Goal: Task Accomplishment & Management: Manage account settings

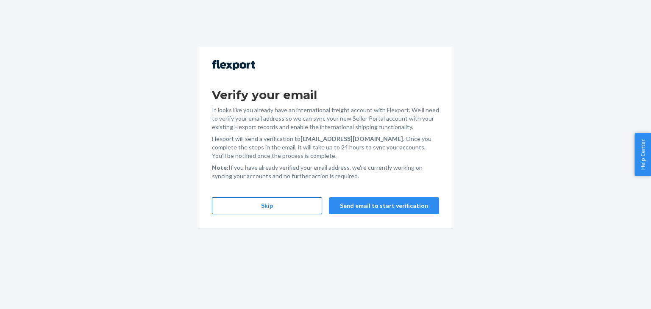
click at [303, 209] on button "Skip" at bounding box center [267, 206] width 110 height 17
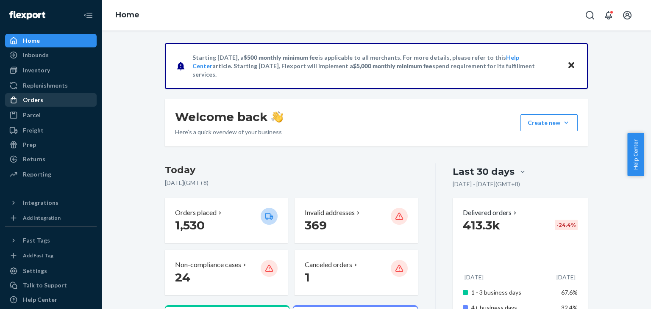
click at [42, 101] on div "Orders" at bounding box center [51, 100] width 90 height 12
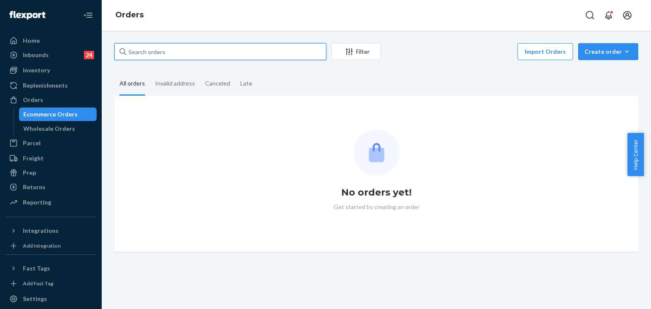
click at [186, 49] on input "text" at bounding box center [220, 51] width 212 height 17
paste input "255319020"
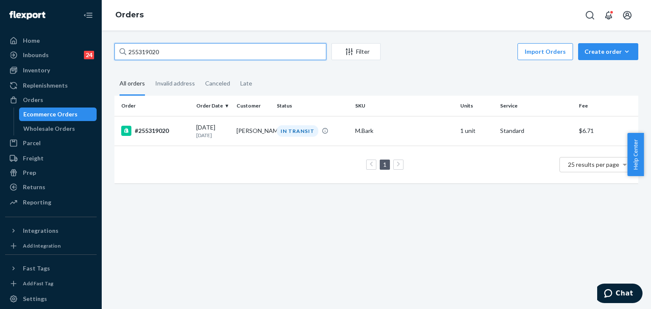
type input "255319020"
click at [153, 126] on div "#255319020" at bounding box center [155, 131] width 68 height 10
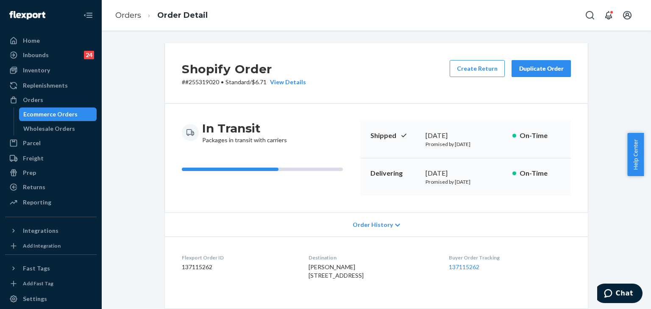
scroll to position [127, 0]
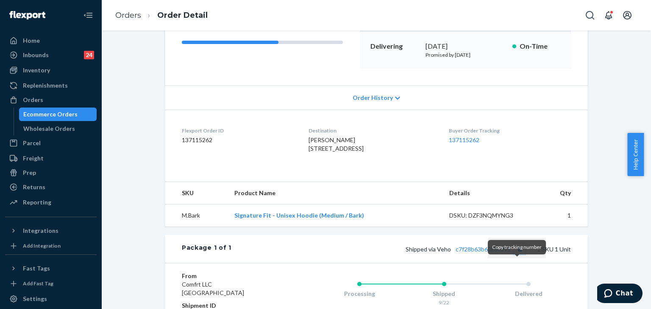
click at [517, 255] on button "Copy tracking number" at bounding box center [519, 249] width 11 height 11
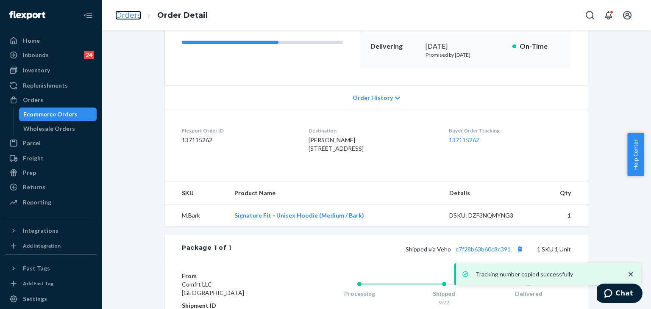
click at [131, 19] on link "Orders" at bounding box center [128, 15] width 26 height 9
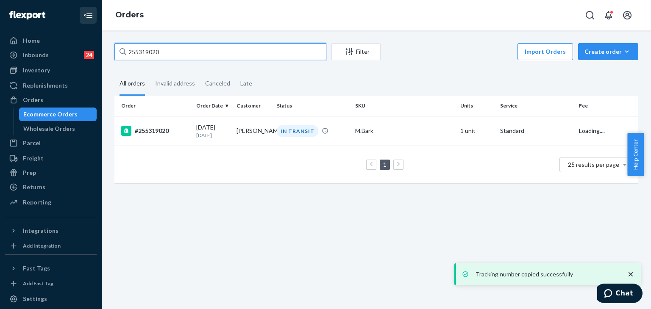
drag, startPoint x: 185, startPoint y: 50, endPoint x: 84, endPoint y: 21, distance: 105.2
click at [70, 28] on div "Home Inbounds 24 Shipping Plans Problems 24 Inventory Products Replenishments O…" at bounding box center [325, 154] width 651 height 309
paste input "163783"
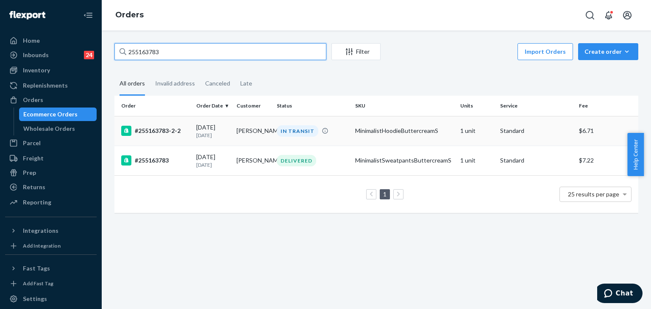
type input "255163783"
click at [157, 129] on div "#255163783-2-2" at bounding box center [155, 131] width 68 height 10
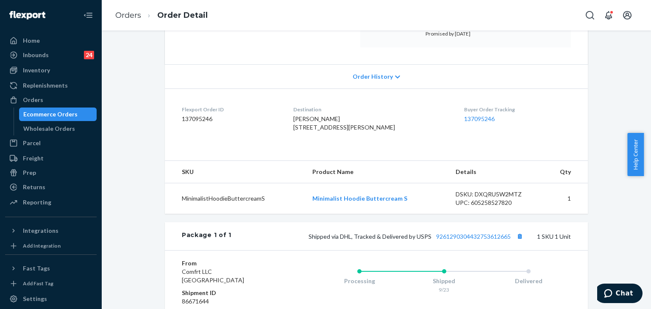
scroll to position [170, 0]
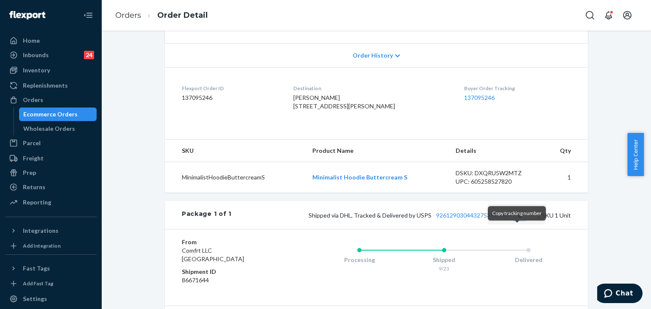
click at [515, 221] on button "Copy tracking number" at bounding box center [519, 215] width 11 height 11
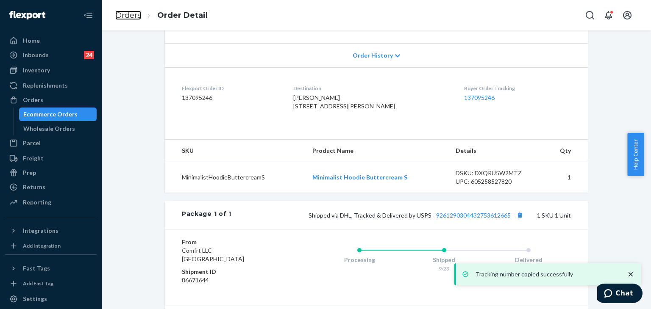
drag, startPoint x: 135, startPoint y: 15, endPoint x: 175, endPoint y: 32, distance: 43.5
click at [134, 15] on link "Orders" at bounding box center [128, 15] width 26 height 9
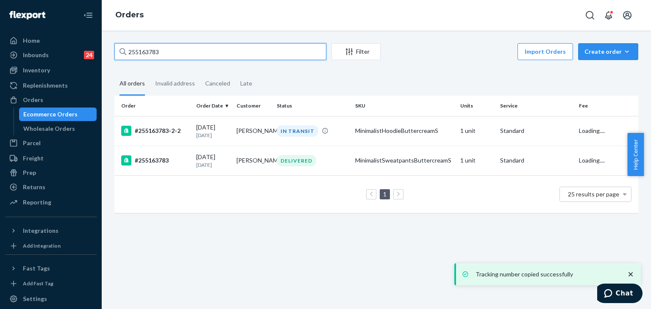
drag, startPoint x: 112, startPoint y: 33, endPoint x: 70, endPoint y: 30, distance: 41.6
click at [69, 29] on div "Home Inbounds 24 Shipping Plans Problems 24 Inventory Products Replenishments O…" at bounding box center [325, 154] width 651 height 309
paste input "222637"
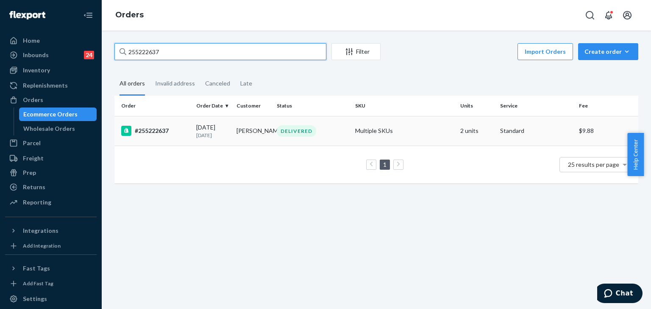
type input "255222637"
click at [151, 127] on div "#255222637" at bounding box center [155, 131] width 68 height 10
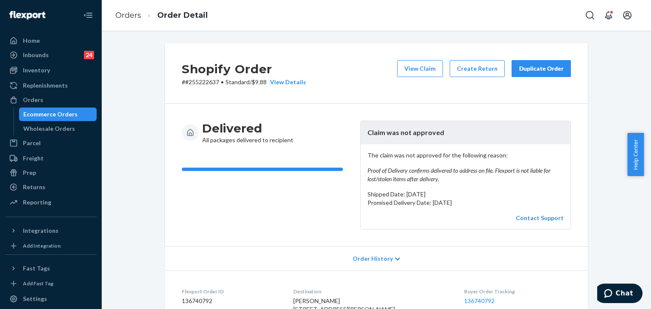
click at [545, 65] on div "Duplicate Order" at bounding box center [541, 68] width 45 height 8
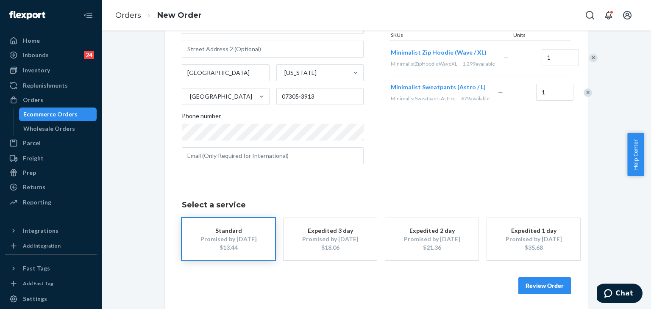
scroll to position [119, 0]
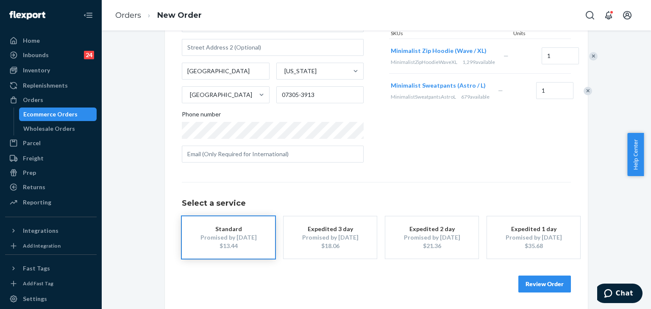
click at [550, 283] on button "Review Order" at bounding box center [544, 284] width 53 height 17
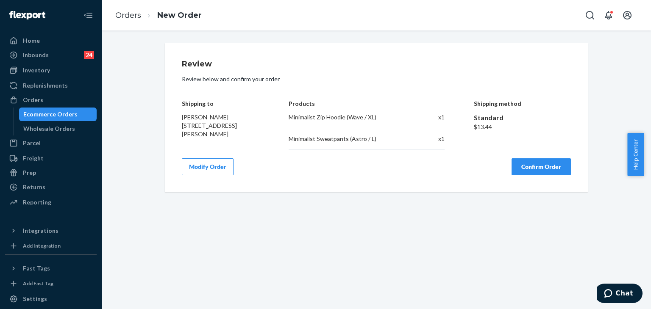
scroll to position [0, 0]
click at [549, 167] on button "Confirm Order" at bounding box center [541, 167] width 59 height 17
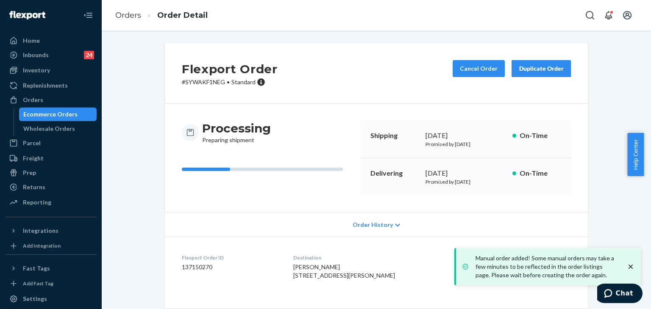
drag, startPoint x: 323, startPoint y: 219, endPoint x: 333, endPoint y: 218, distance: 9.4
click at [321, 221] on div "Order History" at bounding box center [376, 225] width 423 height 24
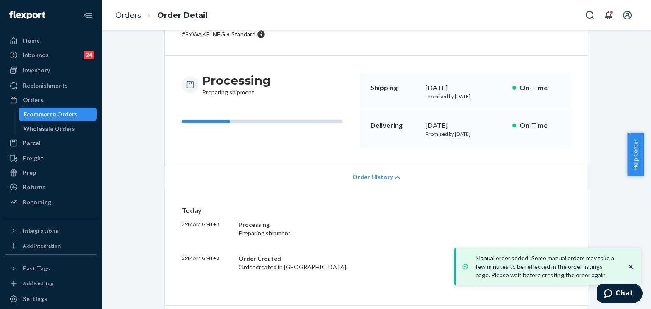
scroll to position [85, 0]
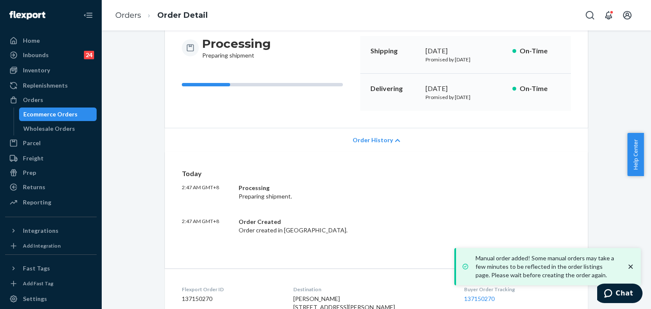
click at [200, 300] on dd "137150270" at bounding box center [231, 299] width 98 height 8
copy dd "137150270"
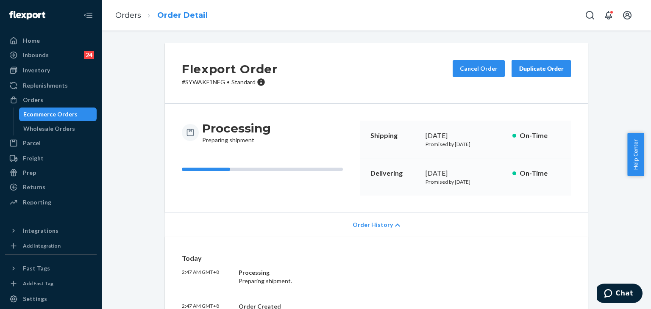
drag, startPoint x: 114, startPoint y: 12, endPoint x: 158, endPoint y: 15, distance: 43.8
click at [116, 13] on ol "Orders Order Detail" at bounding box center [162, 15] width 106 height 25
click at [136, 9] on ol "Orders Order Detail" at bounding box center [162, 15] width 106 height 25
click at [127, 21] on ol "Orders Order Detail" at bounding box center [162, 15] width 106 height 25
click at [132, 10] on ol "Orders Order Detail" at bounding box center [162, 15] width 106 height 25
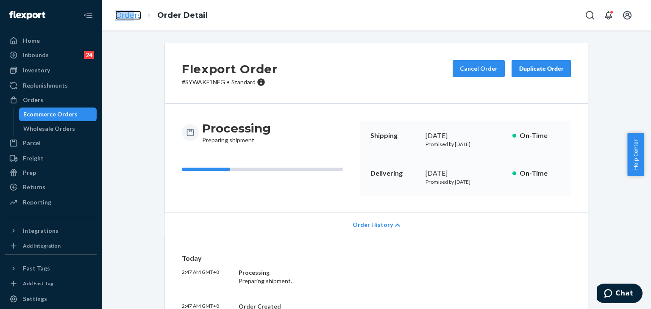
click at [121, 14] on link "Orders" at bounding box center [128, 15] width 26 height 9
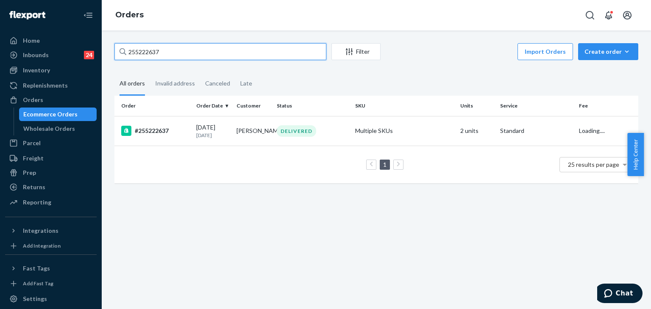
drag, startPoint x: 152, startPoint y: 49, endPoint x: 105, endPoint y: 38, distance: 47.9
click at [69, 45] on div "Home Inbounds 24 Shipping Plans Problems 24 Inventory Products Replenishments O…" at bounding box center [325, 154] width 651 height 309
paste input "11201"
type input "255112017"
click at [153, 133] on div "#255112017" at bounding box center [155, 131] width 68 height 10
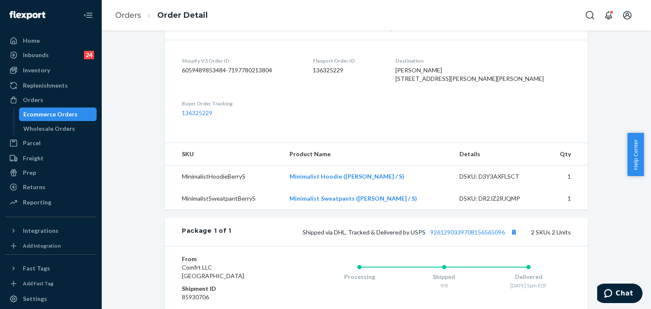
scroll to position [212, 0]
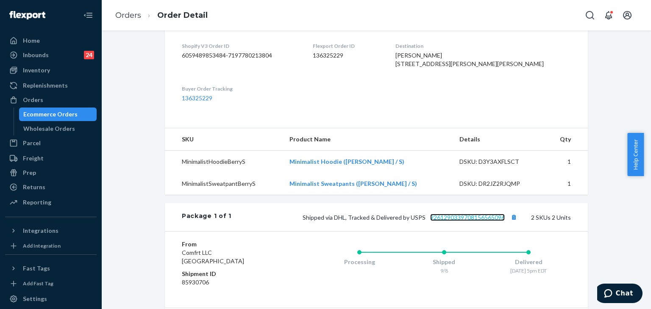
click at [492, 221] on link "9261290339708156565096" at bounding box center [467, 217] width 75 height 7
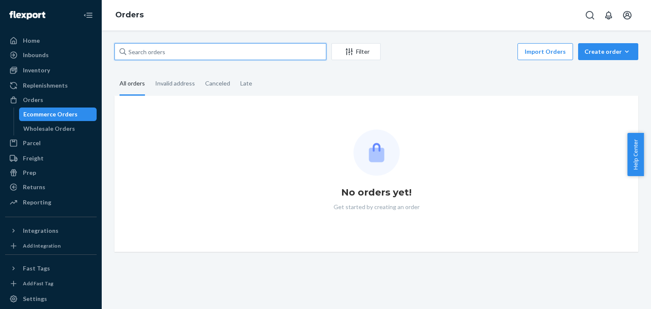
click at [176, 54] on input "text" at bounding box center [220, 51] width 212 height 17
paste input "255222462"
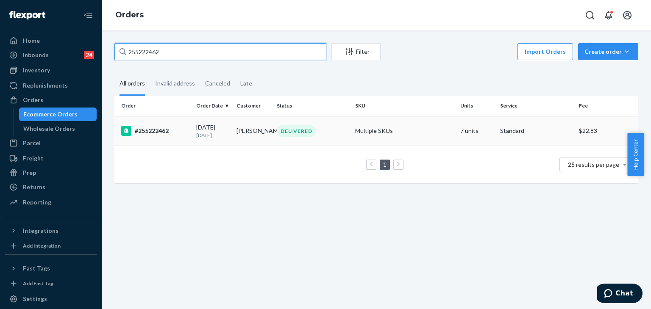
type input "255222462"
click at [158, 128] on div "#255222462" at bounding box center [155, 131] width 68 height 10
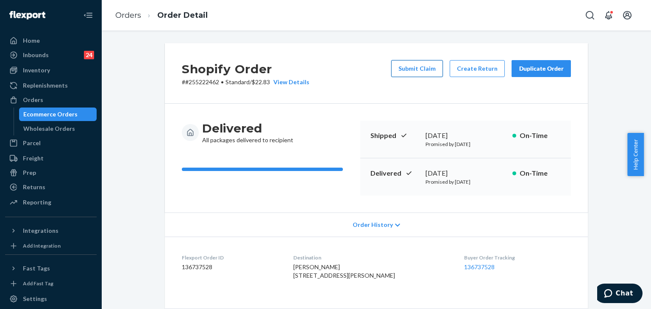
click at [420, 68] on button "Submit Claim" at bounding box center [417, 68] width 52 height 17
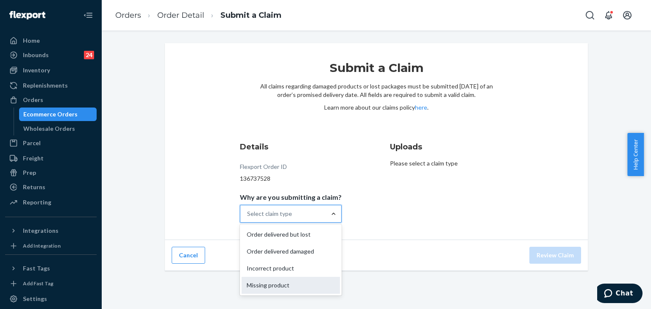
click at [300, 285] on div "Missing product" at bounding box center [291, 285] width 98 height 17
click at [248, 218] on input "Why are you submitting a claim? option Missing product focused, 0 of 4. 4 resul…" at bounding box center [247, 214] width 1 height 8
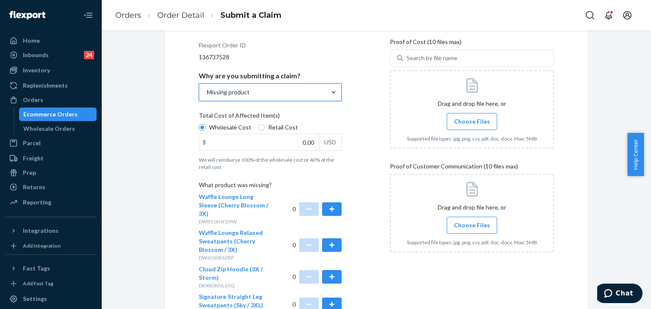
scroll to position [170, 0]
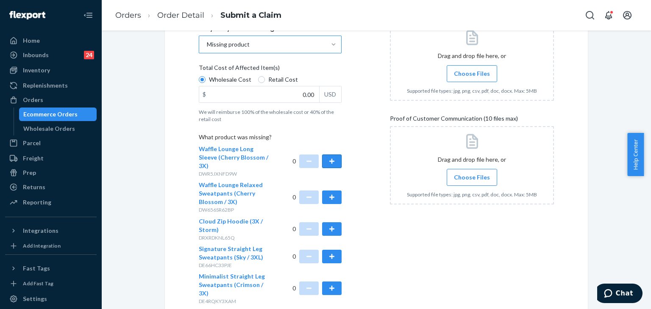
click at [328, 155] on button "button" at bounding box center [331, 162] width 19 height 14
click at [170, 149] on div "Submit a Claim All claims regarding damaged products or lost packages must be s…" at bounding box center [376, 131] width 423 height 515
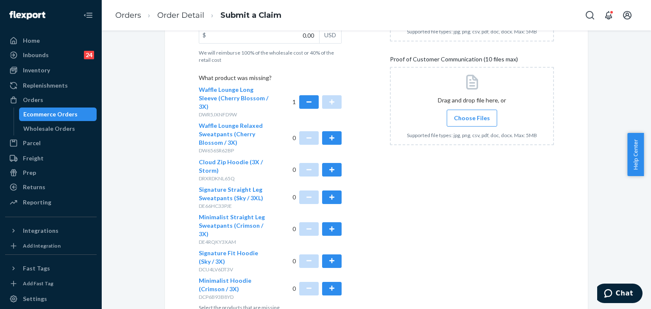
scroll to position [262, 0]
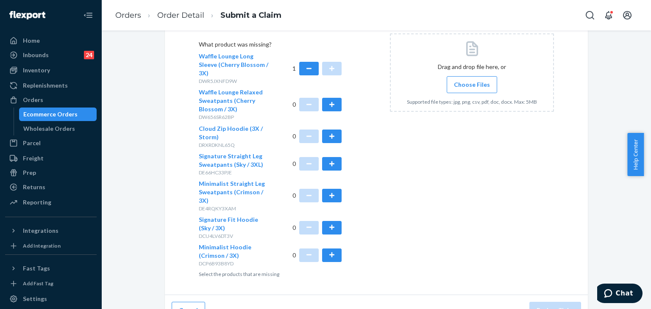
click at [471, 85] on span "Choose Files" at bounding box center [472, 85] width 36 height 8
click at [472, 85] on input "Choose Files" at bounding box center [472, 84] width 0 height 9
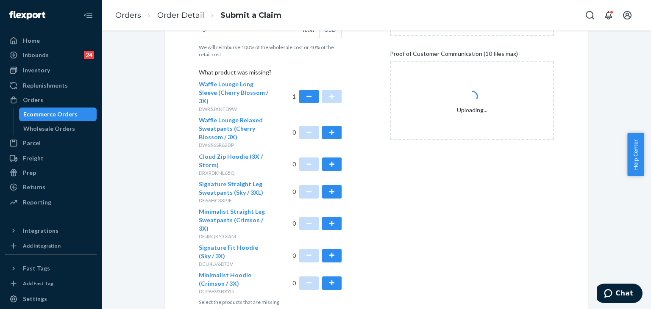
scroll to position [220, 0]
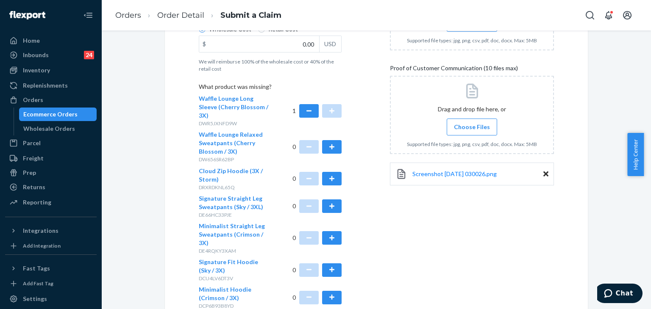
click at [478, 124] on span "Choose Files" at bounding box center [472, 127] width 36 height 8
click at [472, 124] on input "Choose Files" at bounding box center [472, 126] width 0 height 9
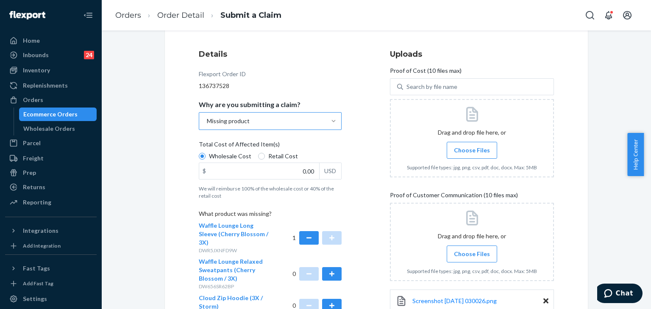
click at [459, 155] on label "Choose Files" at bounding box center [472, 150] width 50 height 17
click at [472, 155] on input "Choose Files" at bounding box center [472, 150] width 0 height 9
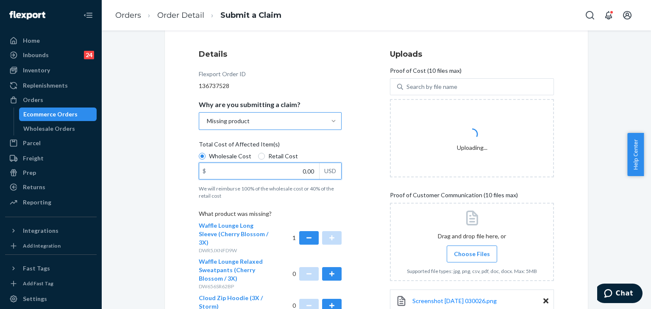
click at [279, 166] on input "0.00" at bounding box center [259, 171] width 120 height 16
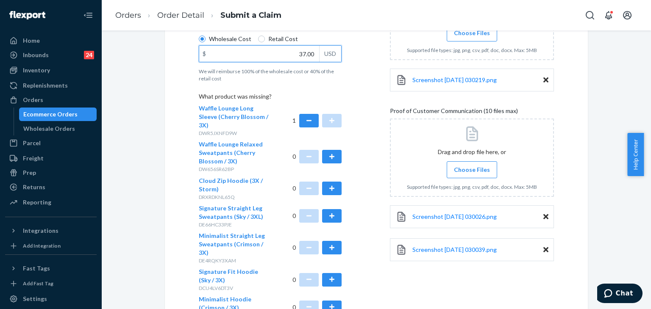
scroll to position [262, 0]
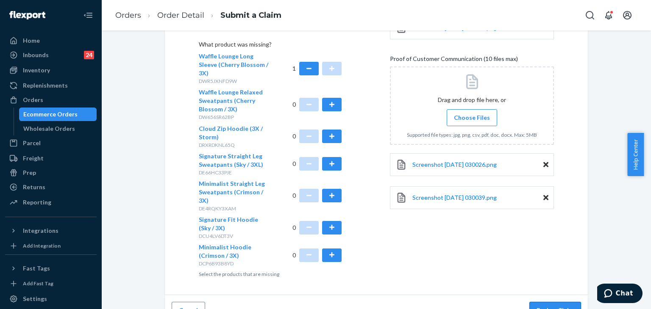
type input "37.00"
click at [568, 302] on button "Review Claim" at bounding box center [555, 310] width 52 height 17
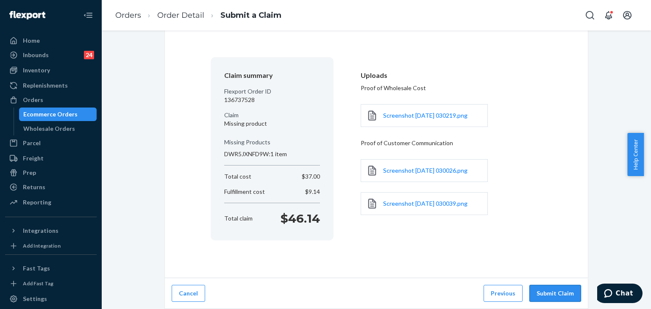
scroll to position [45, 0]
click at [554, 292] on button "Submit Claim" at bounding box center [555, 294] width 52 height 17
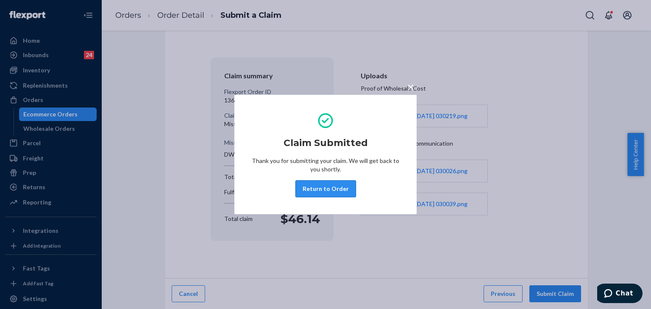
click at [332, 189] on button "Return to Order" at bounding box center [325, 189] width 61 height 17
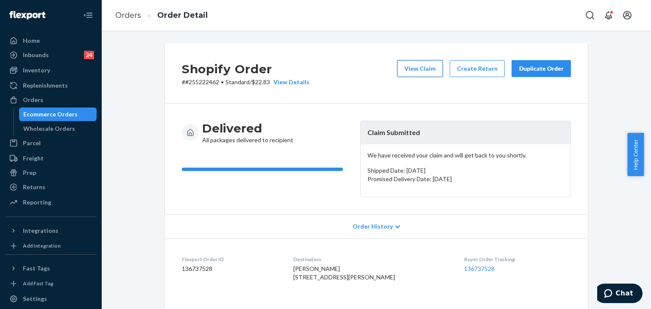
click at [421, 67] on button "View Claim" at bounding box center [420, 68] width 46 height 17
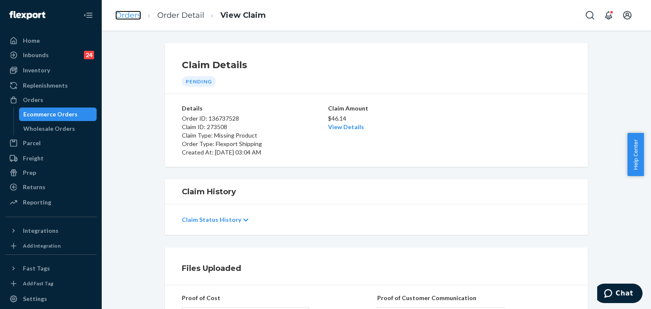
click at [128, 14] on link "Orders" at bounding box center [128, 15] width 26 height 9
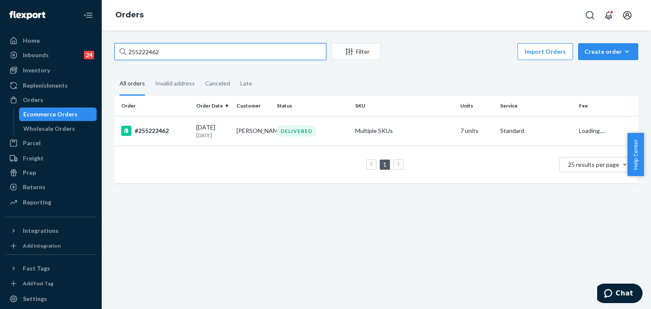
drag, startPoint x: 199, startPoint y: 54, endPoint x: 81, endPoint y: 48, distance: 117.6
click at [81, 48] on div "Home Inbounds 24 Shipping Plans Problems 24 Inventory Products Replenishments O…" at bounding box center [325, 154] width 651 height 309
paste input "4172804"
type input "254172804"
click at [163, 134] on div "#254172804" at bounding box center [155, 131] width 68 height 10
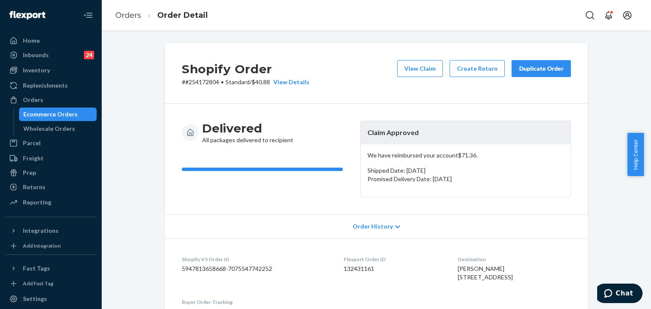
click at [545, 67] on div "Duplicate Order" at bounding box center [541, 68] width 45 height 8
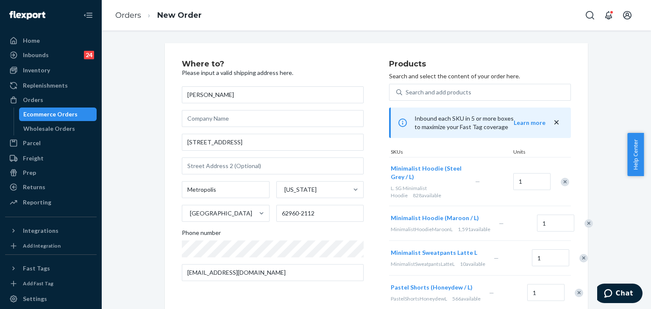
click at [474, 153] on div "SKUs" at bounding box center [450, 152] width 122 height 9
click at [562, 180] on div "Remove Item" at bounding box center [565, 182] width 8 height 8
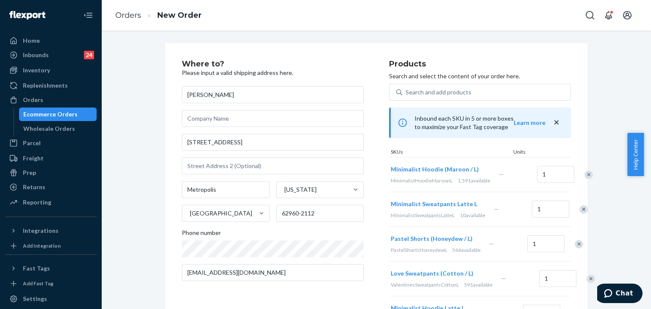
click at [584, 179] on div "Remove Item" at bounding box center [588, 175] width 8 height 8
click at [579, 179] on div "Remove Item" at bounding box center [583, 175] width 8 height 8
click at [587, 214] on div "Remove Item" at bounding box center [591, 210] width 8 height 8
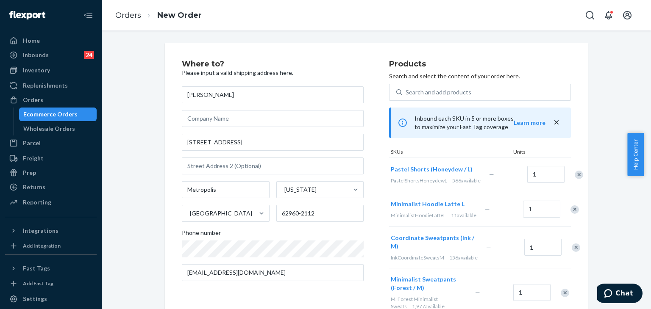
click at [570, 214] on div "Remove Item" at bounding box center [574, 210] width 8 height 8
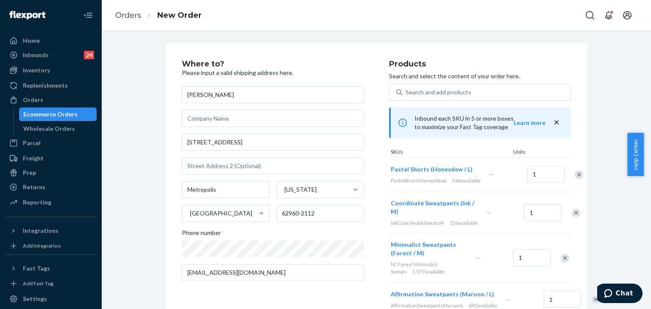
click at [562, 263] on div "Remove Item" at bounding box center [565, 258] width 8 height 8
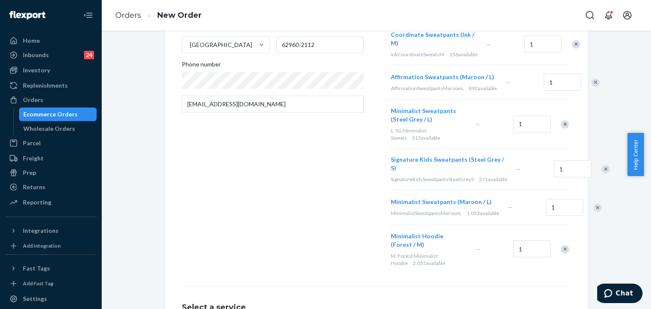
scroll to position [170, 0]
click at [593, 211] on div "Remove Item" at bounding box center [597, 207] width 8 height 8
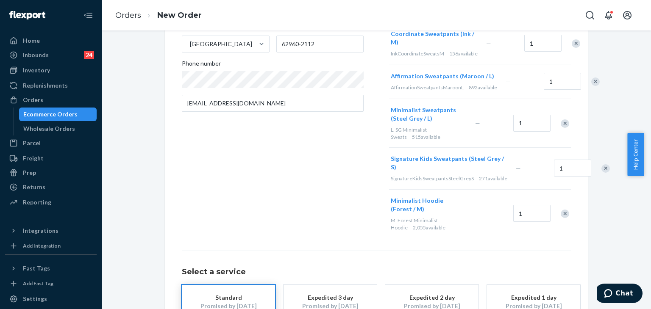
click at [563, 218] on div "Remove Item" at bounding box center [565, 214] width 8 height 8
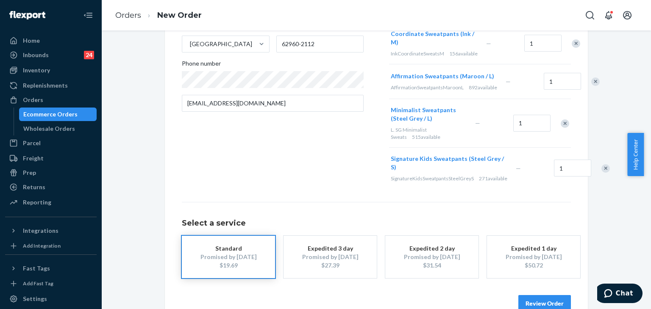
scroll to position [127, 0]
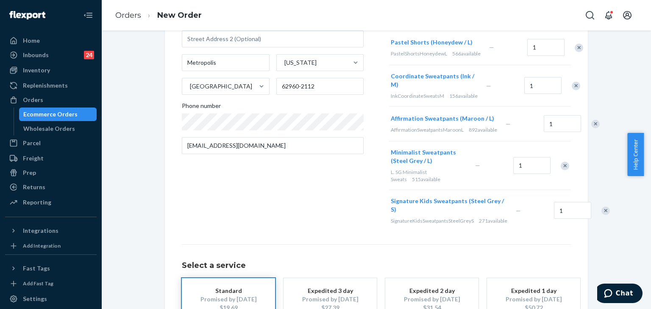
click at [591, 128] on div "Remove Item" at bounding box center [595, 124] width 8 height 8
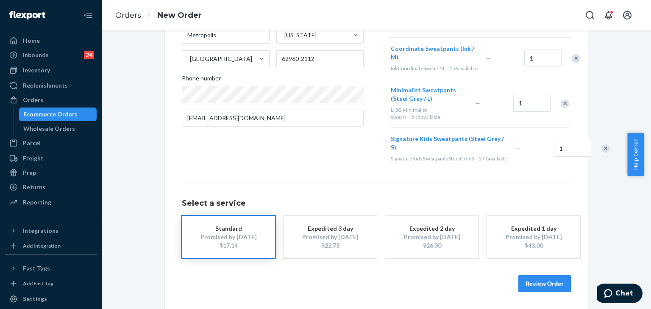
scroll to position [183, 0]
click at [556, 281] on button "Review Order" at bounding box center [544, 283] width 53 height 17
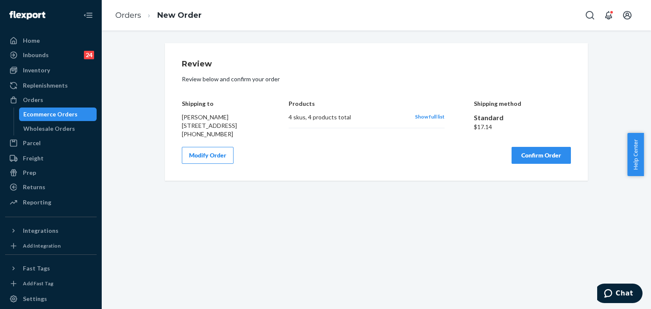
scroll to position [0, 0]
click at [555, 164] on button "Confirm Order" at bounding box center [541, 155] width 59 height 17
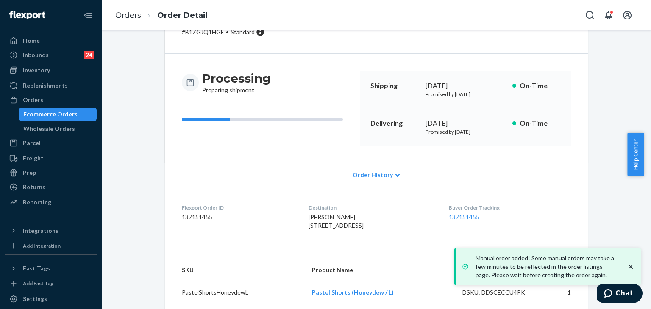
scroll to position [10, 0]
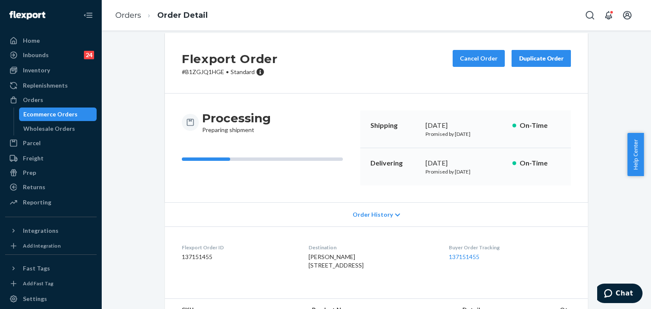
click at [195, 259] on dd "137151455" at bounding box center [238, 257] width 113 height 8
copy dd "137151455"
click at [135, 14] on link "Orders" at bounding box center [128, 15] width 26 height 9
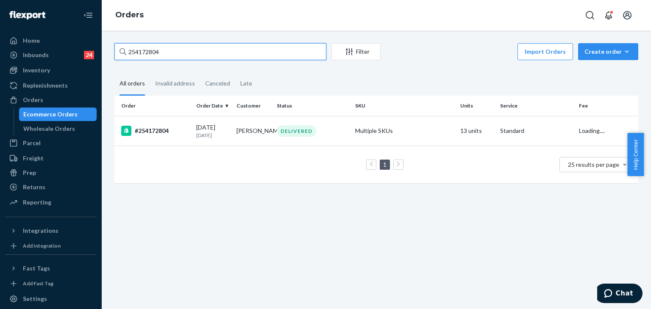
drag, startPoint x: 94, startPoint y: 53, endPoint x: 115, endPoint y: 47, distance: 21.8
click at [90, 53] on div "Home Inbounds 24 Shipping Plans Problems 24 Inventory Products Replenishments O…" at bounding box center [325, 154] width 651 height 309
paste input "519977"
type input "255199774"
click at [147, 133] on div "#255199774" at bounding box center [155, 131] width 68 height 10
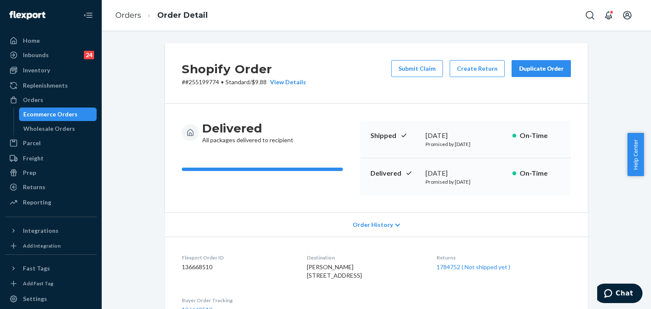
drag, startPoint x: 546, startPoint y: 67, endPoint x: 557, endPoint y: 61, distance: 11.6
click at [548, 67] on div "Duplicate Order" at bounding box center [541, 68] width 45 height 8
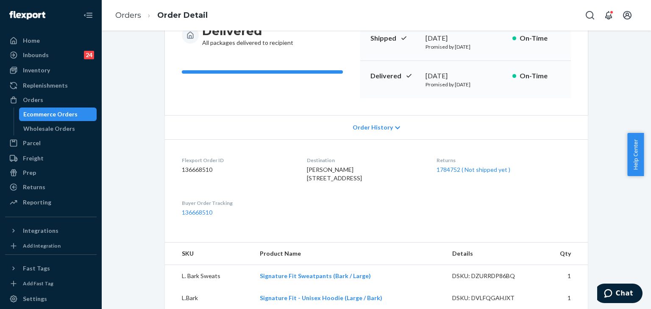
scroll to position [170, 0]
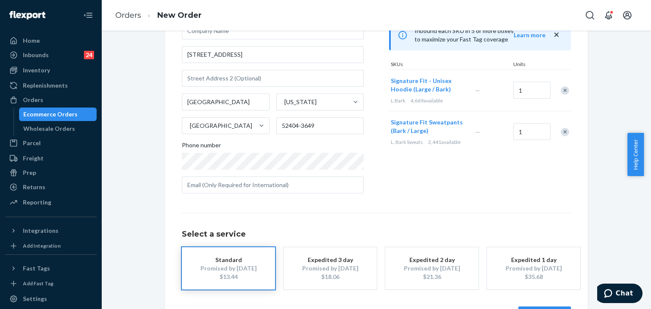
scroll to position [119, 0]
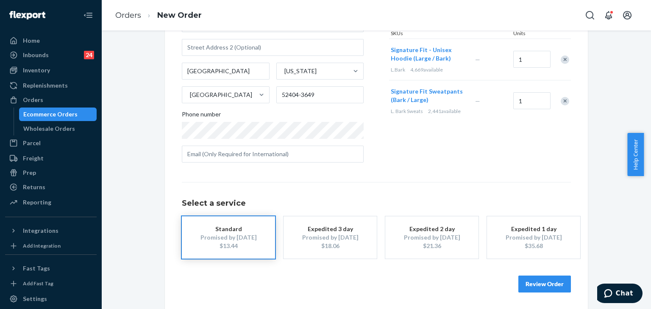
click at [551, 289] on button "Review Order" at bounding box center [544, 284] width 53 height 17
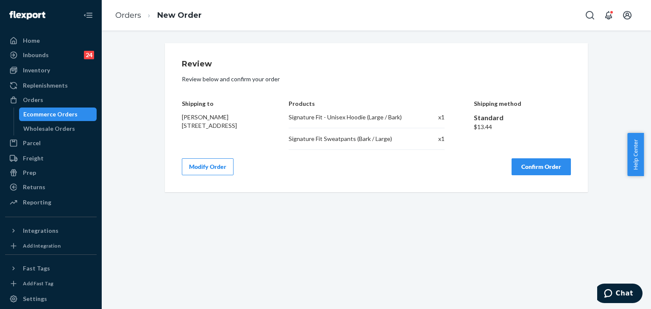
click at [544, 170] on button "Confirm Order" at bounding box center [541, 167] width 59 height 17
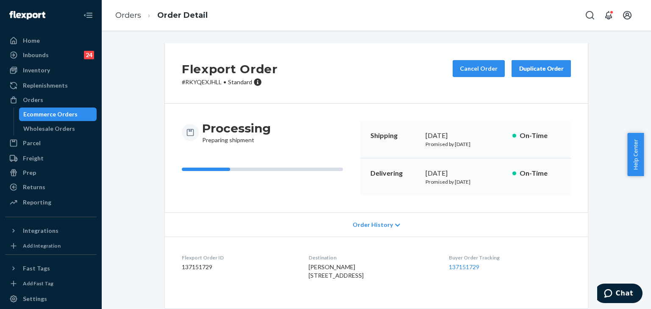
click at [195, 263] on dd "137151729" at bounding box center [238, 267] width 113 height 8
copy dd "137151729"
click at [130, 14] on link "Orders" at bounding box center [128, 15] width 26 height 9
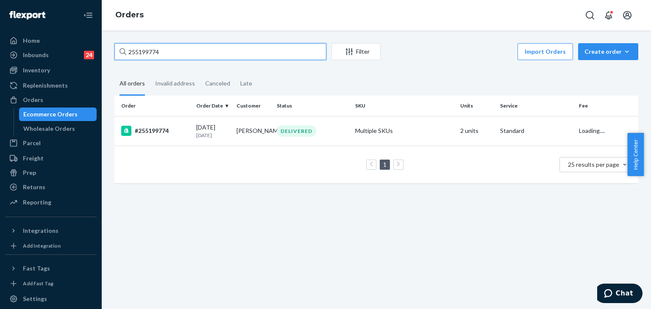
drag, startPoint x: 175, startPoint y: 50, endPoint x: 5, endPoint y: 6, distance: 175.6
click at [2, 5] on div "Home Inbounds 24 Shipping Plans Problems 24 Inventory Products Replenishments O…" at bounding box center [325, 154] width 651 height 309
paste input "4766605"
type input "254766605"
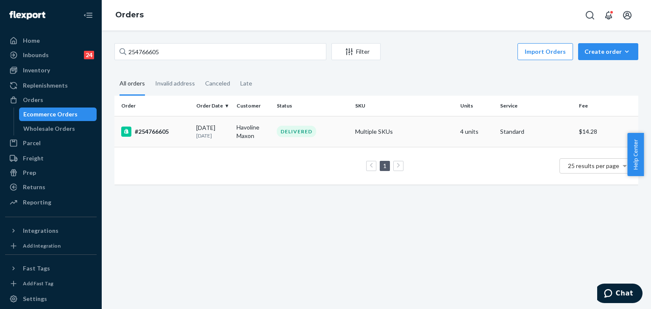
click at [153, 137] on td "#254766605" at bounding box center [153, 131] width 78 height 31
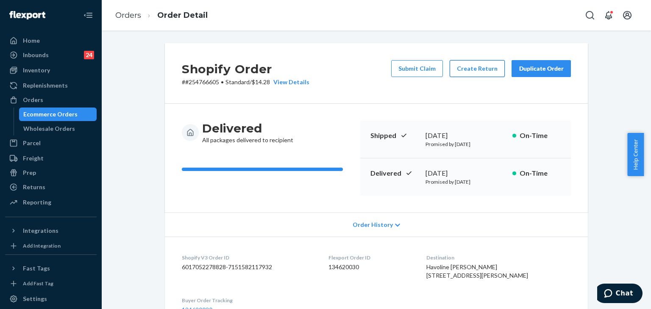
click at [482, 68] on button "Create Return" at bounding box center [477, 68] width 55 height 17
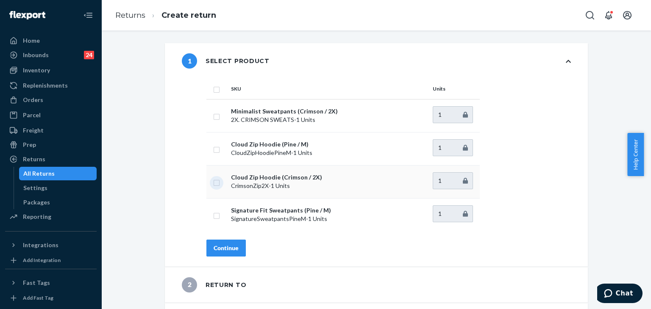
click at [214, 182] on input "checkbox" at bounding box center [216, 182] width 7 height 9
checkbox input "true"
click at [227, 250] on div "Continue" at bounding box center [226, 248] width 25 height 8
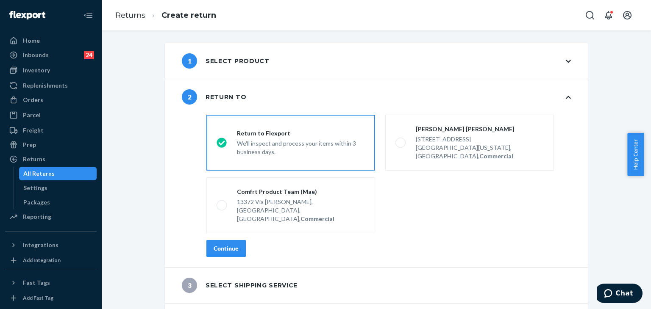
click at [224, 245] on div "Continue" at bounding box center [226, 249] width 25 height 8
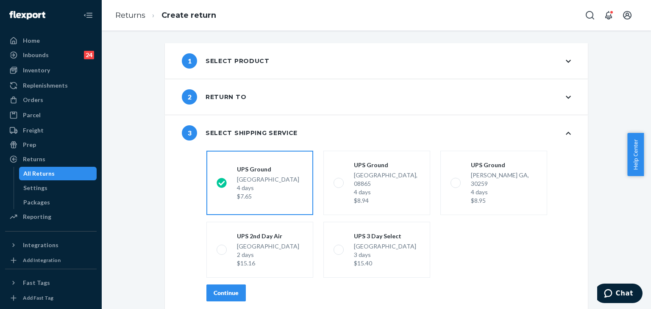
click at [231, 289] on div "Continue" at bounding box center [226, 293] width 25 height 8
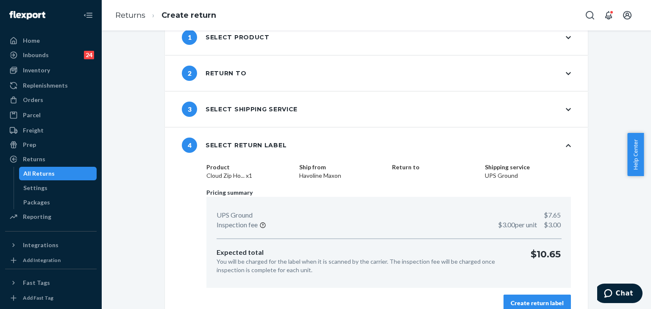
scroll to position [36, 0]
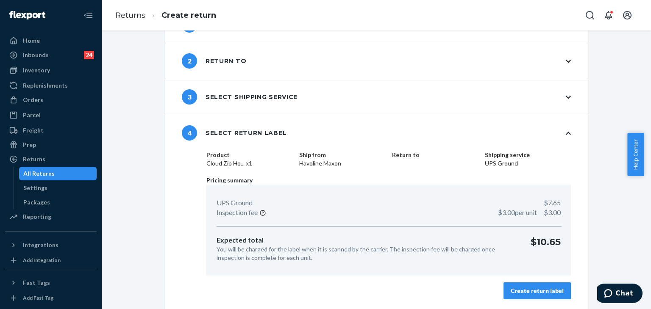
click at [544, 287] on div "Create return label" at bounding box center [537, 291] width 53 height 8
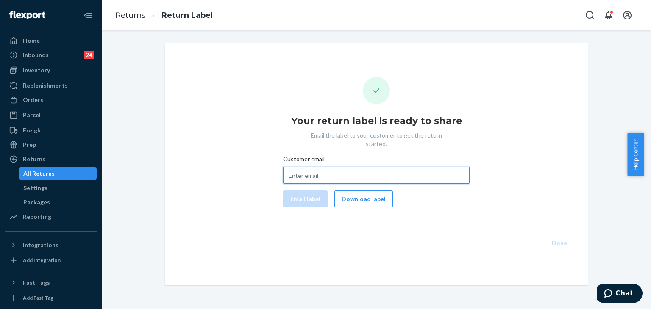
click at [356, 170] on input "Customer email" at bounding box center [376, 175] width 186 height 17
paste input "havoline.maxon@gmail.com"
type input "havoline.maxon@gmail.com"
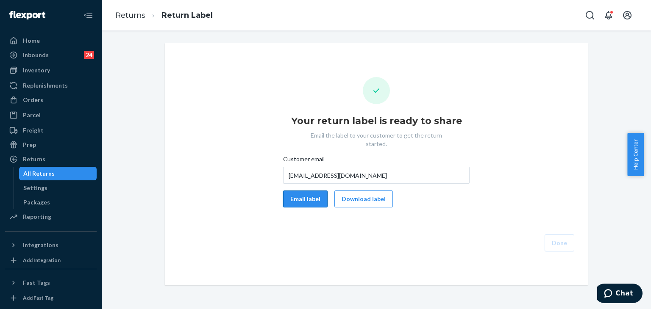
click at [303, 191] on button "Email label" at bounding box center [305, 199] width 45 height 17
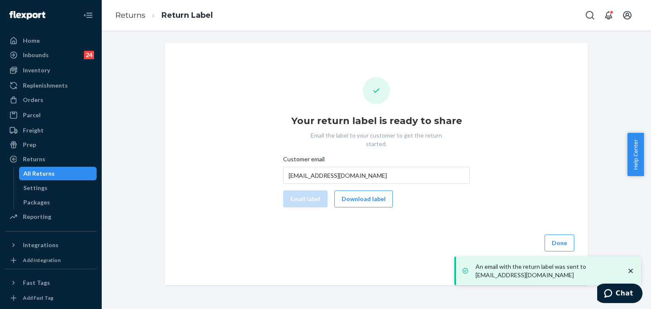
drag, startPoint x: 136, startPoint y: 81, endPoint x: 201, endPoint y: 8, distance: 97.3
click at [136, 81] on div "Your return label is ready to share Email the label to your customer to get the…" at bounding box center [376, 164] width 537 height 242
click at [45, 70] on div "Inventory" at bounding box center [36, 70] width 27 height 8
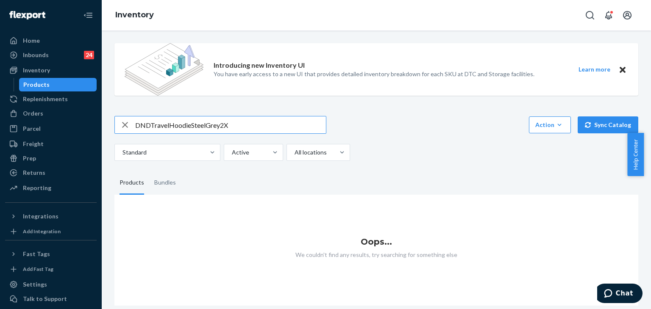
type input "DNDTravelHoodieSteelGrey2X"
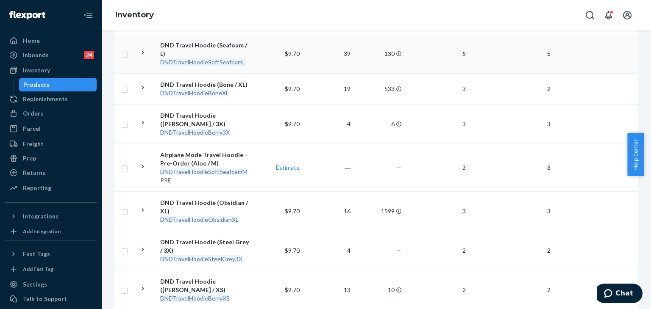
scroll to position [381, 0]
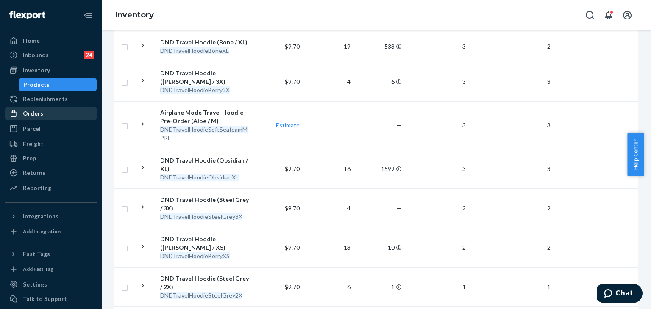
click at [42, 114] on div "Orders" at bounding box center [51, 114] width 90 height 12
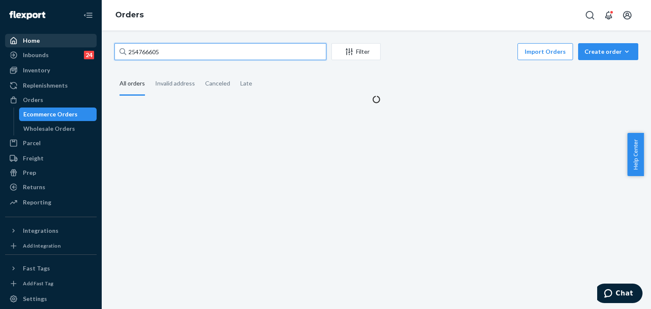
drag, startPoint x: 53, startPoint y: 47, endPoint x: 83, endPoint y: 43, distance: 29.9
click at [53, 47] on div "Home Inbounds 24 Shipping Plans Problems 24 Inventory Products Replenishments O…" at bounding box center [325, 154] width 651 height 309
paste input "5248469"
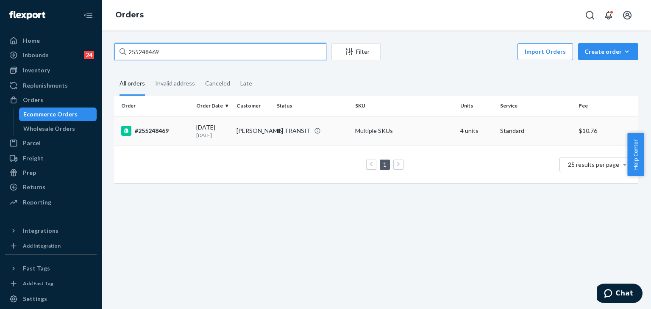
type input "255248469"
click at [158, 130] on div "#255248469" at bounding box center [155, 131] width 68 height 10
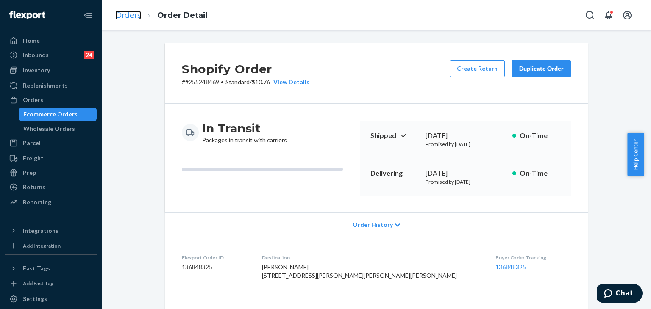
click at [137, 16] on link "Orders" at bounding box center [128, 15] width 26 height 9
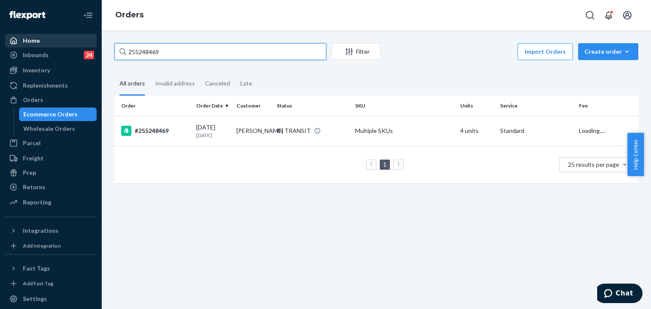
drag, startPoint x: 187, startPoint y: 45, endPoint x: 74, endPoint y: 36, distance: 113.9
click at [68, 43] on div "Home Inbounds 24 Shipping Plans Problems 24 Inventory Products Replenishments O…" at bounding box center [325, 154] width 651 height 309
paste input "075312"
type input "255075312"
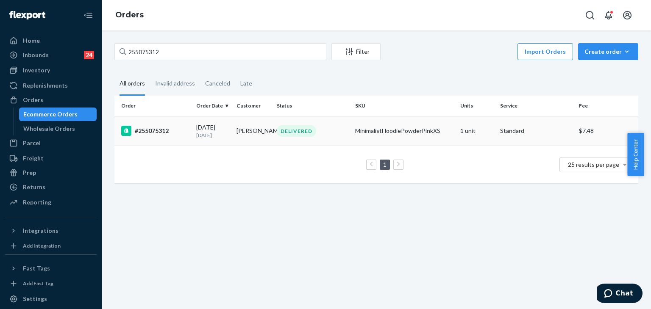
click at [154, 133] on div "#255075312" at bounding box center [155, 131] width 68 height 10
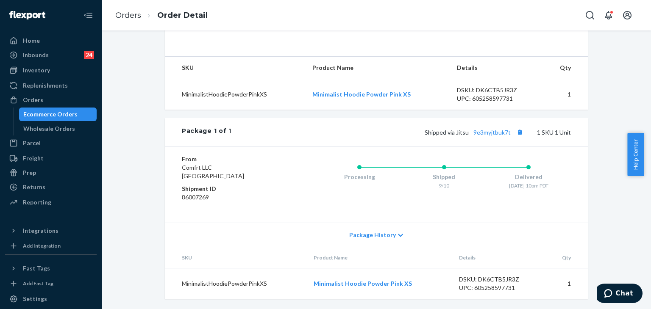
scroll to position [269, 0]
click at [499, 132] on link "9e3myjtbuk7t" at bounding box center [491, 132] width 37 height 7
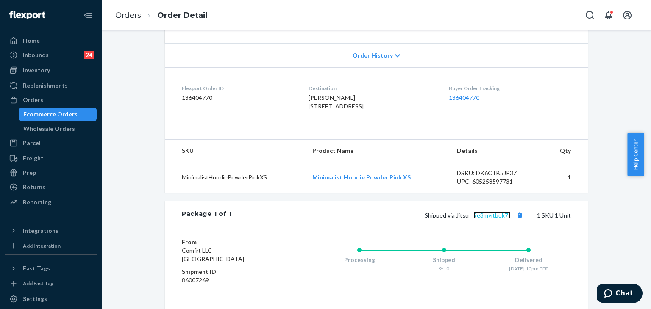
scroll to position [254, 0]
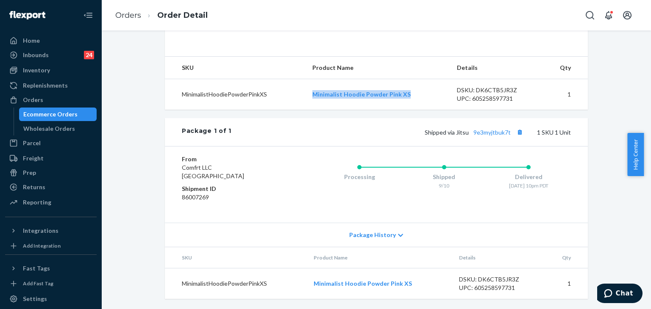
drag, startPoint x: 303, startPoint y: 106, endPoint x: 419, endPoint y: 108, distance: 115.3
click at [419, 108] on tr "MinimalistHoodiePowderPinkXS Minimalist Hoodie Powder Pink XS DSKU: DK6CTB5JR3Z…" at bounding box center [376, 94] width 423 height 31
copy tr "Minimalist Hoodie Powder Pink XS"
click at [136, 14] on link "Orders" at bounding box center [128, 15] width 26 height 9
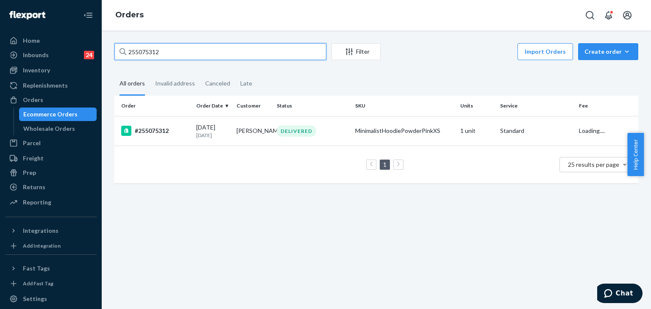
drag, startPoint x: 103, startPoint y: 35, endPoint x: 53, endPoint y: 33, distance: 50.9
click at [53, 33] on div "Home Inbounds 24 Shipping Plans Problems 24 Inventory Products Replenishments O…" at bounding box center [325, 154] width 651 height 309
paste input "322917"
type input "255322917"
click at [160, 127] on div "#255322917" at bounding box center [155, 131] width 68 height 10
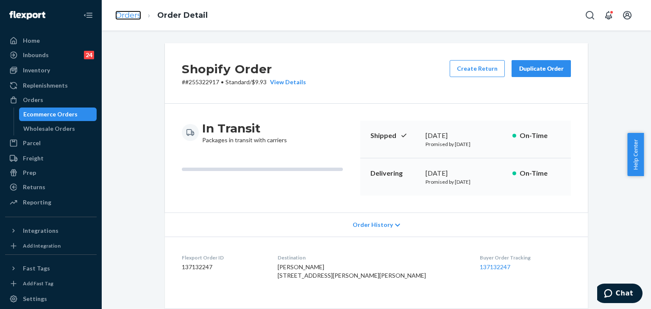
click at [125, 16] on link "Orders" at bounding box center [128, 15] width 26 height 9
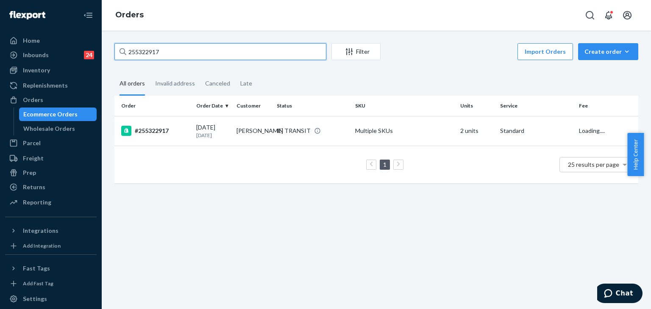
click at [87, 27] on div "Home Inbounds 24 Shipping Plans Problems 24 Inventory Products Replenishments O…" at bounding box center [325, 154] width 651 height 309
paste input "1ZY9H879033026816"
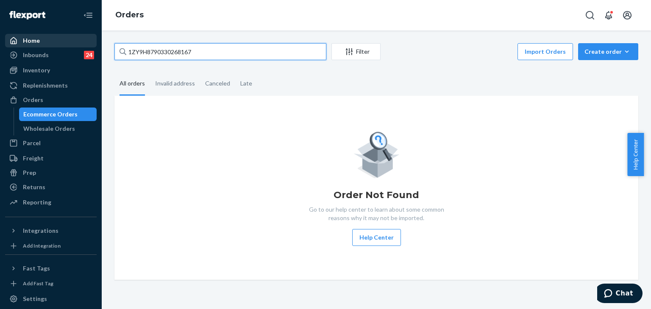
drag, startPoint x: 197, startPoint y: 50, endPoint x: 49, endPoint y: 47, distance: 147.5
click at [49, 47] on div "Home Inbounds 24 Shipping Plans Problems 24 Inventory Products Replenishments O…" at bounding box center [325, 154] width 651 height 309
paste input "255082491"
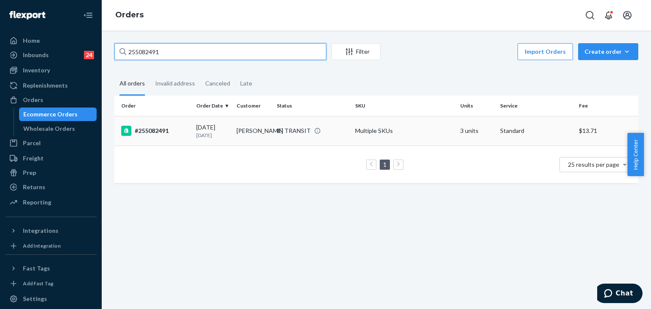
type input "255082491"
click at [149, 126] on div "#255082491" at bounding box center [155, 131] width 68 height 10
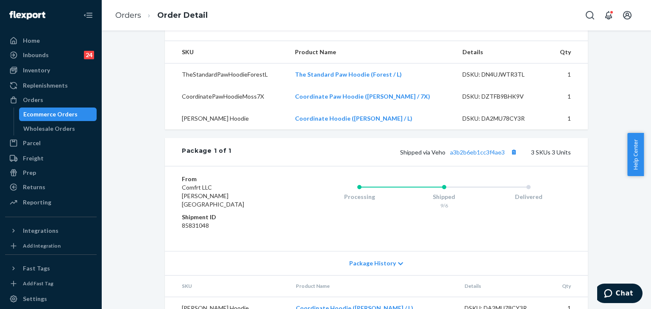
scroll to position [371, 0]
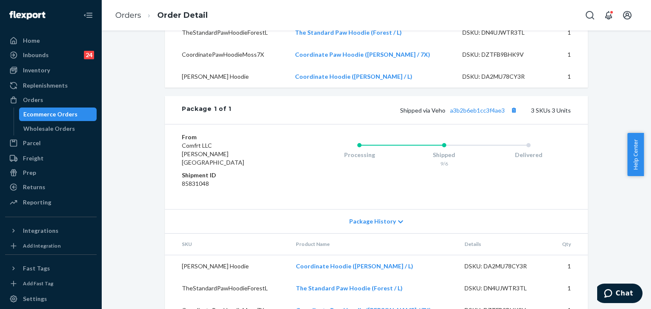
click at [386, 217] on span "Package History" at bounding box center [372, 221] width 47 height 8
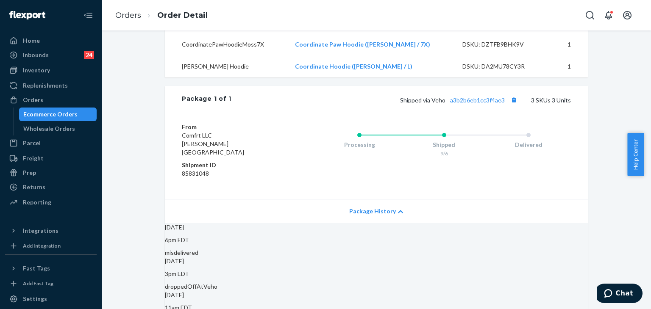
scroll to position [329, 0]
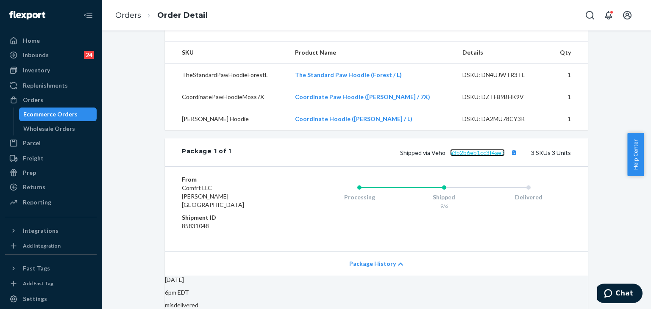
click at [480, 149] on link "a3b2b6eb1cc3f4ae3" at bounding box center [477, 152] width 55 height 7
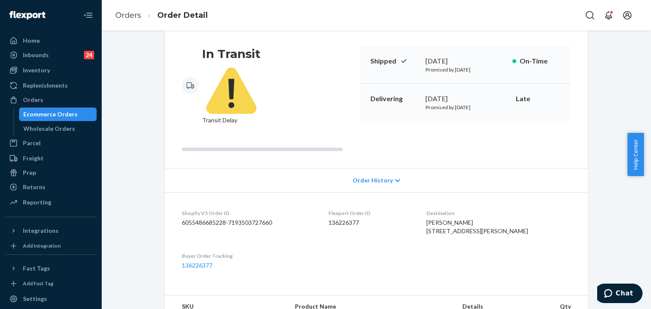
scroll to position [0, 0]
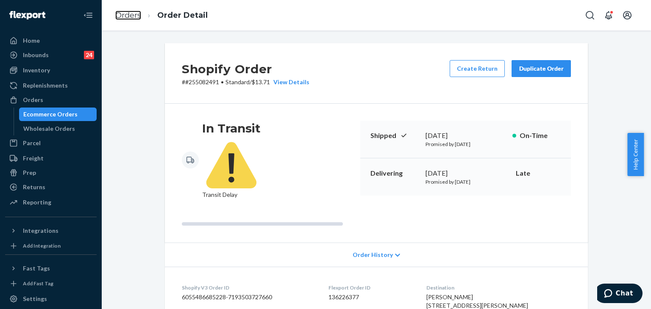
click at [128, 14] on link "Orders" at bounding box center [128, 15] width 26 height 9
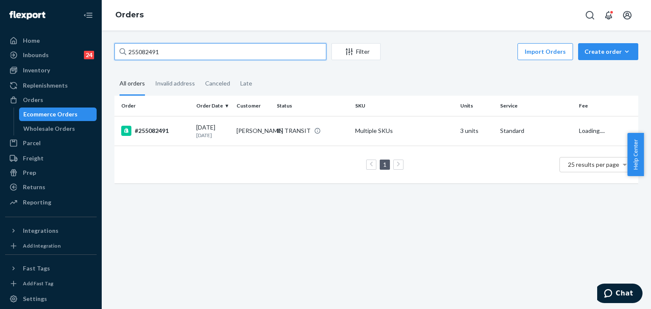
drag, startPoint x: 122, startPoint y: 36, endPoint x: 90, endPoint y: 30, distance: 32.4
click at [75, 31] on div "Home Inbounds 24 Shipping Plans Problems 24 Inventory Products Replenishments O…" at bounding box center [325, 154] width 651 height 309
paste input "606"
type input "255086061"
click at [147, 131] on div "#255086061" at bounding box center [155, 131] width 68 height 10
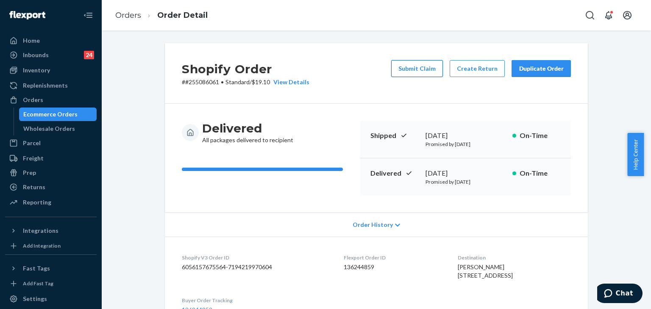
drag, startPoint x: 426, startPoint y: 68, endPoint x: 443, endPoint y: 56, distance: 21.2
click at [426, 67] on button "Submit Claim" at bounding box center [417, 68] width 52 height 17
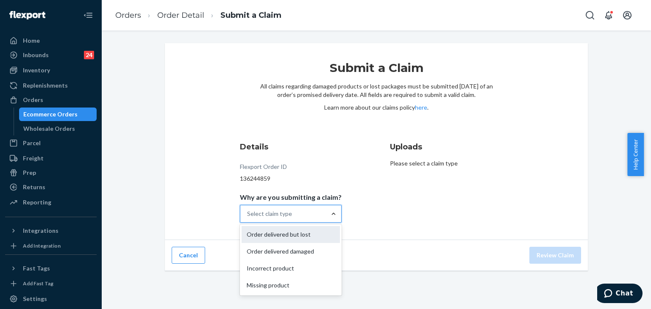
click at [312, 237] on div "Order delivered but lost" at bounding box center [291, 234] width 98 height 17
click at [248, 218] on input "Why are you submitting a claim? option Order delivered but lost focused, 1 of 4…" at bounding box center [247, 214] width 1 height 8
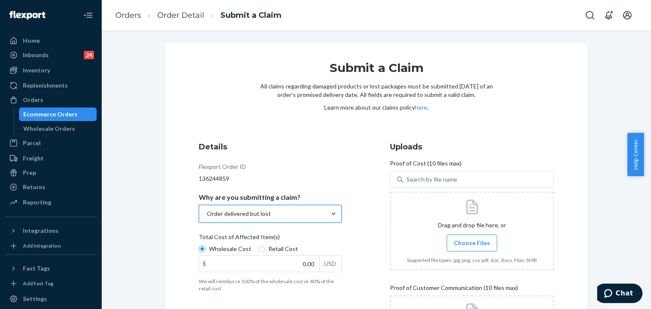
scroll to position [120, 0]
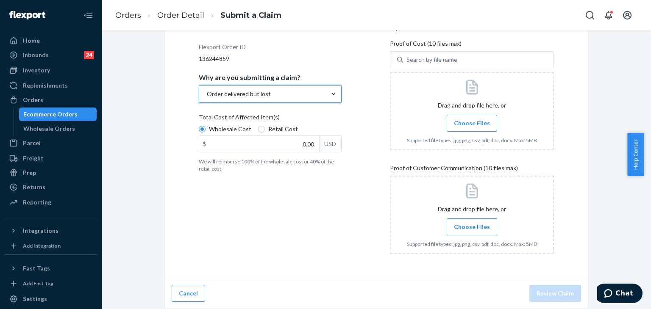
click at [492, 233] on label "Choose Files" at bounding box center [472, 227] width 50 height 17
click at [472, 232] on input "Choose Files" at bounding box center [472, 227] width 0 height 9
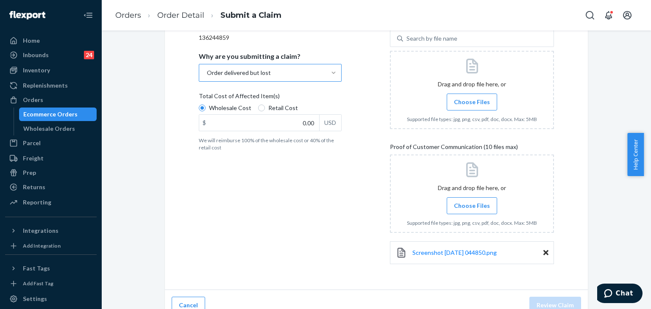
scroll to position [153, 0]
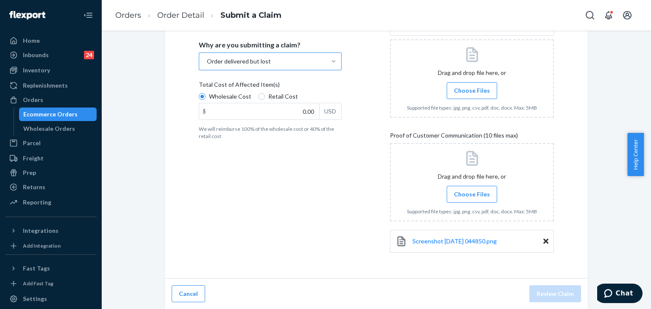
click at [479, 195] on span "Choose Files" at bounding box center [472, 194] width 36 height 8
click at [472, 195] on input "Choose Files" at bounding box center [472, 194] width 0 height 9
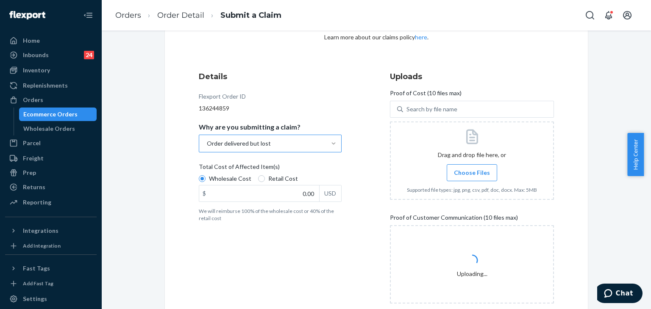
scroll to position [25, 0]
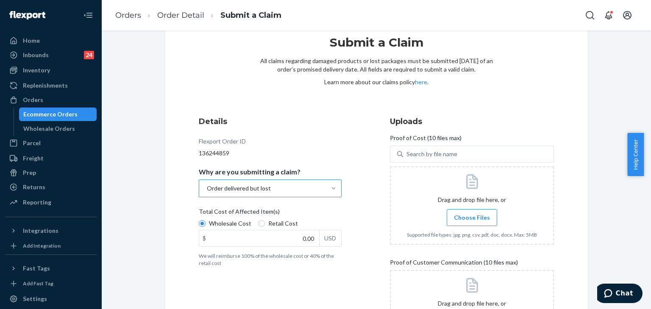
click at [471, 219] on span "Choose Files" at bounding box center [472, 218] width 36 height 8
click at [472, 219] on input "Choose Files" at bounding box center [472, 217] width 0 height 9
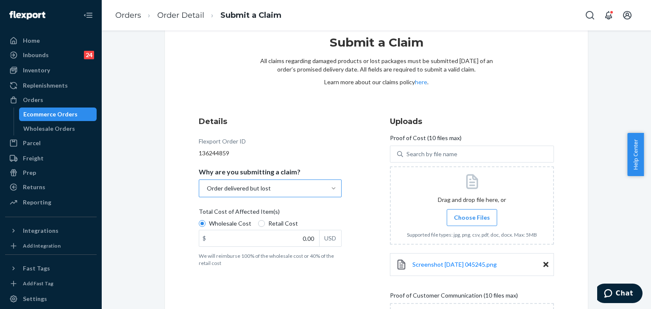
click at [487, 217] on label "Choose Files" at bounding box center [472, 217] width 50 height 17
click at [472, 217] on input "Choose Files" at bounding box center [472, 217] width 0 height 9
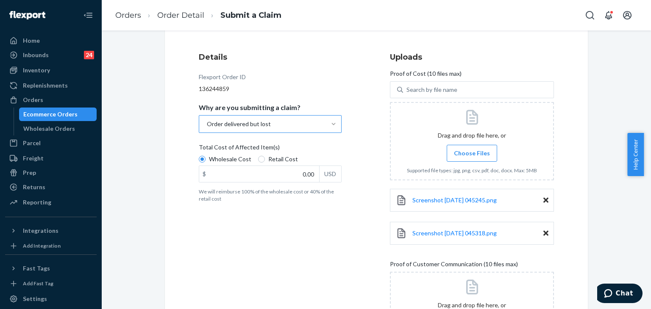
scroll to position [0, 0]
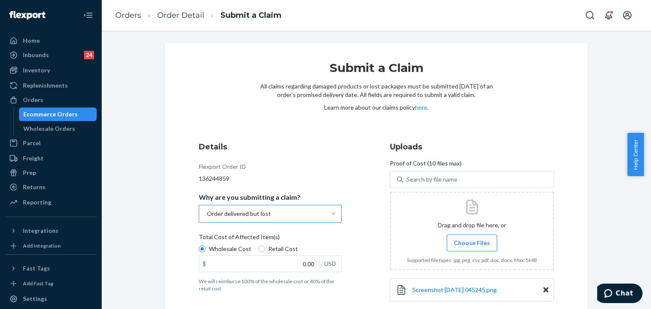
click at [466, 245] on span "Choose Files" at bounding box center [472, 243] width 36 height 8
click at [472, 245] on input "Choose Files" at bounding box center [472, 243] width 0 height 9
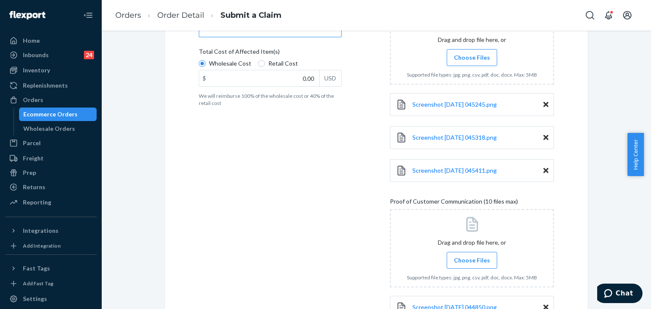
scroll to position [115, 0]
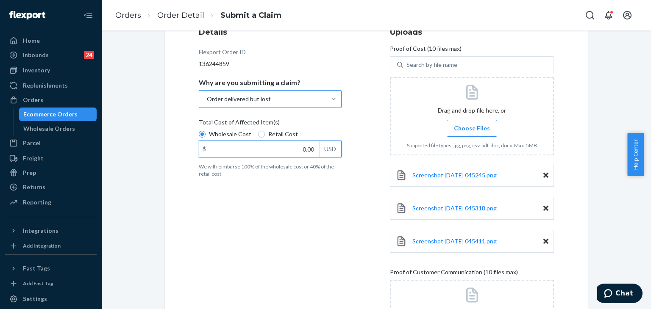
click at [238, 153] on input "0.00" at bounding box center [259, 149] width 120 height 16
type input "172.00"
click at [247, 170] on p "We will reimburse 100% of the wholesale cost or 40% of the retail cost" at bounding box center [270, 170] width 143 height 14
click at [206, 138] on input "Wholesale Cost" at bounding box center [202, 134] width 7 height 7
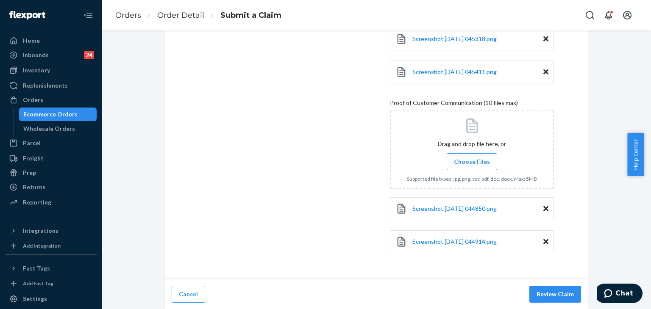
drag, startPoint x: 556, startPoint y: 290, endPoint x: 570, endPoint y: 283, distance: 15.4
click at [557, 290] on button "Review Claim" at bounding box center [555, 294] width 52 height 17
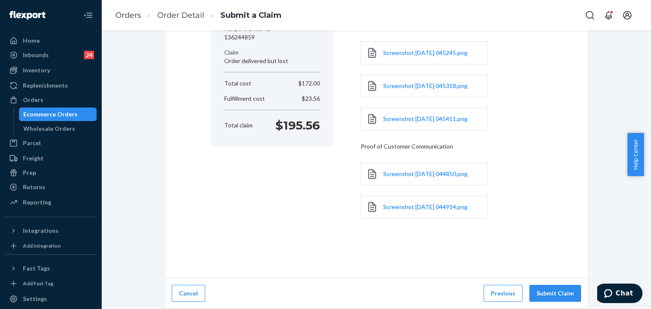
scroll to position [107, 0]
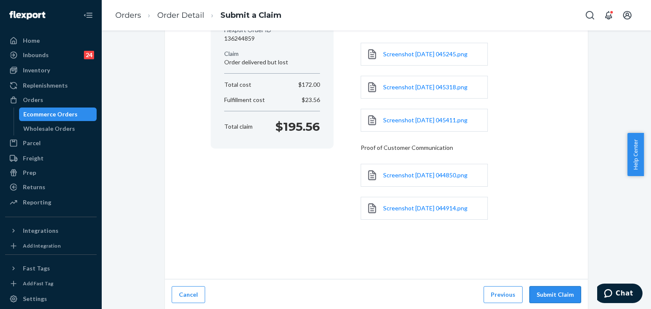
click at [555, 295] on button "Submit Claim" at bounding box center [555, 295] width 52 height 17
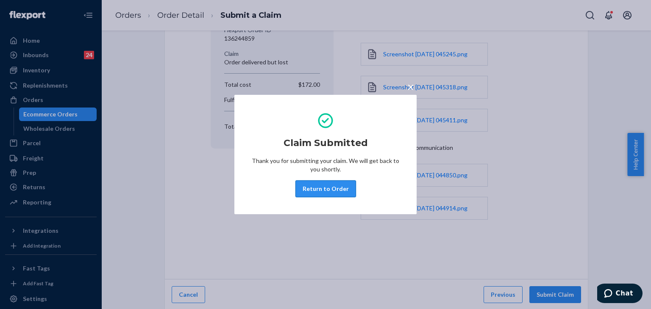
click at [333, 188] on button "Return to Order" at bounding box center [325, 189] width 61 height 17
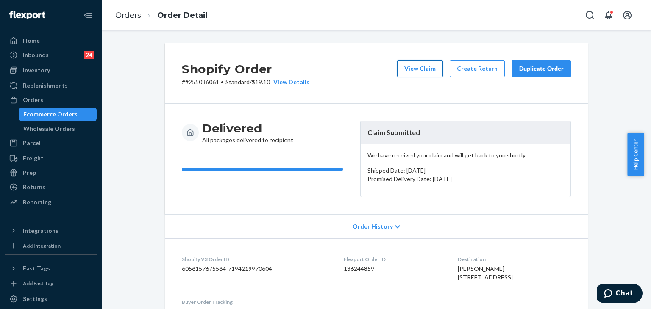
click at [409, 67] on button "View Claim" at bounding box center [420, 68] width 46 height 17
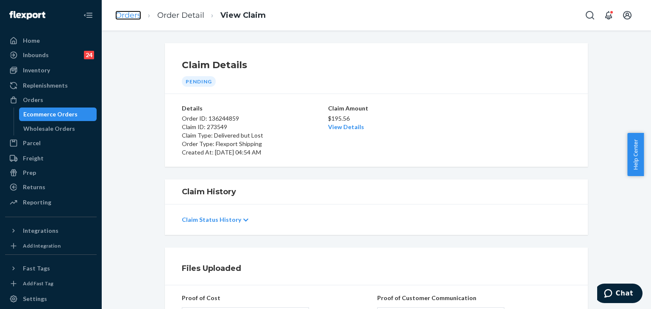
click at [129, 16] on link "Orders" at bounding box center [128, 15] width 26 height 9
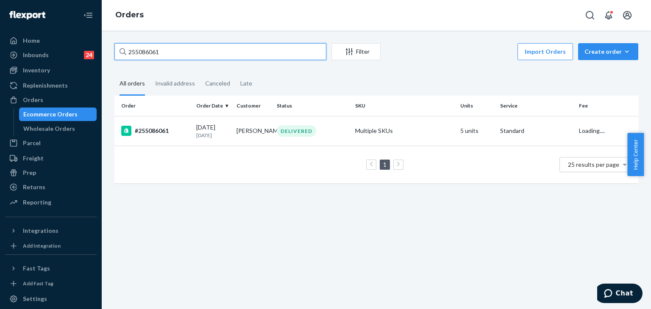
drag, startPoint x: 173, startPoint y: 45, endPoint x: 93, endPoint y: 34, distance: 80.9
click at [91, 33] on div "Home Inbounds 24 Shipping Plans Problems 24 Inventory Products Replenishments O…" at bounding box center [325, 154] width 651 height 309
paste input "323620"
type input "255323620"
click at [156, 132] on div "#255323620" at bounding box center [155, 131] width 68 height 10
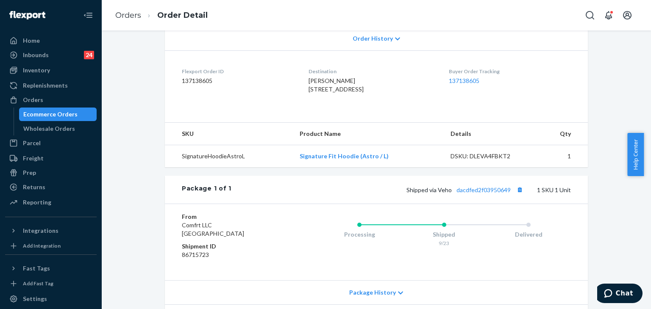
scroll to position [252, 0]
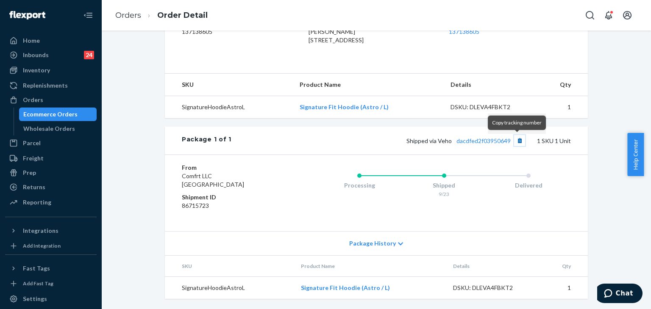
click at [515, 140] on button "Copy tracking number" at bounding box center [519, 140] width 11 height 11
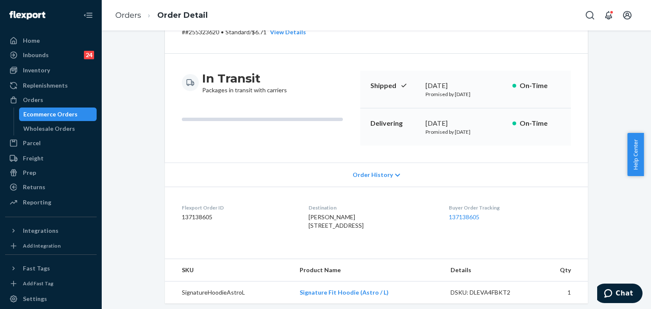
scroll to position [127, 0]
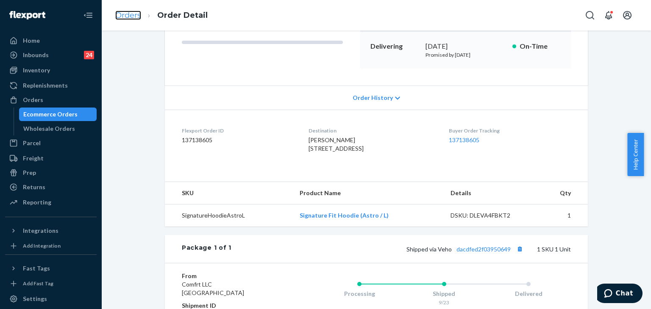
click at [132, 17] on link "Orders" at bounding box center [128, 15] width 26 height 9
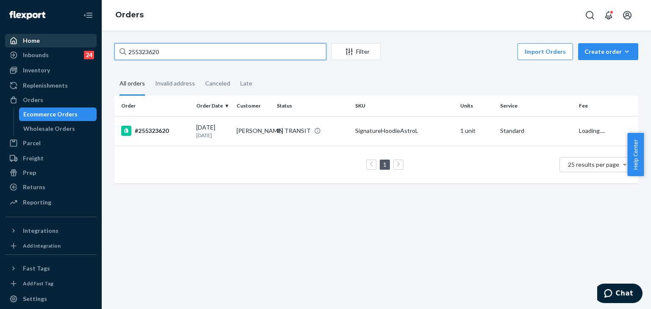
drag, startPoint x: 194, startPoint y: 51, endPoint x: 56, endPoint y: 45, distance: 138.3
click at [56, 45] on div "Home Inbounds 24 Shipping Plans Problems 24 Inventory Products Replenishments O…" at bounding box center [325, 154] width 651 height 309
paste input "22729"
type input "255227290"
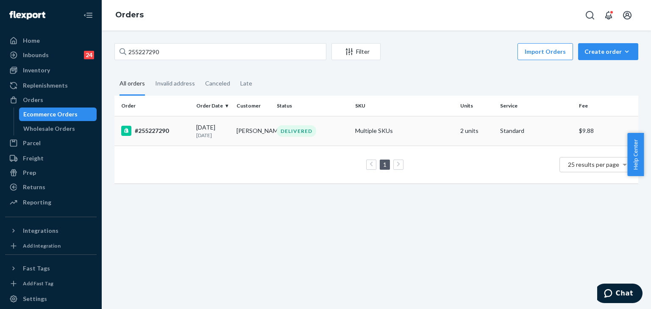
click at [153, 132] on div "#255227290" at bounding box center [155, 131] width 68 height 10
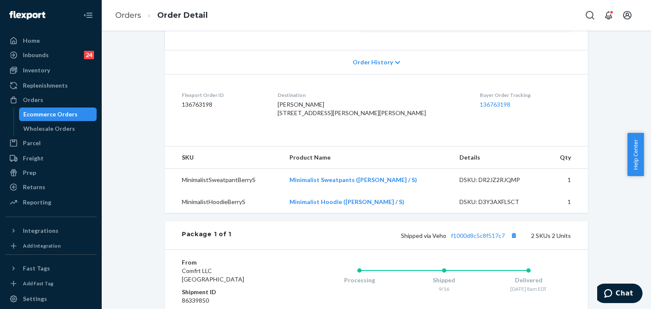
scroll to position [212, 0]
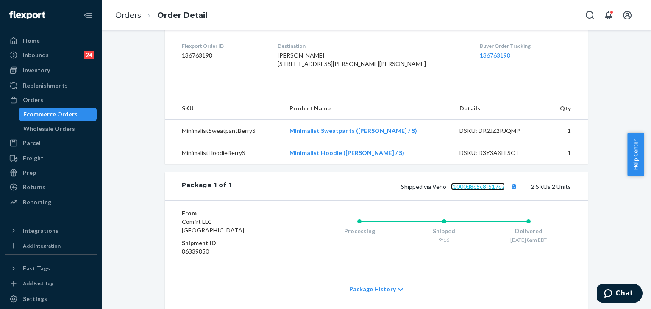
click at [478, 190] on link "f1000d8c5c8f517c7" at bounding box center [478, 186] width 54 height 7
click at [132, 13] on link "Orders" at bounding box center [128, 15] width 26 height 9
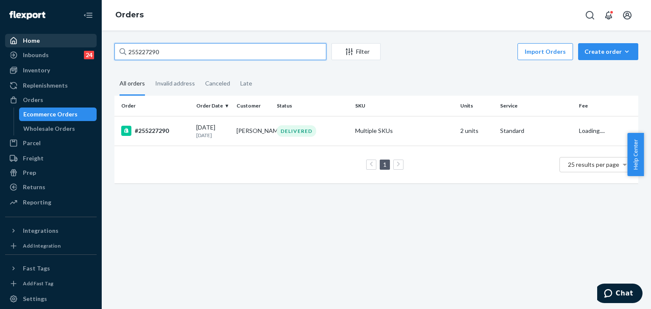
drag, startPoint x: 178, startPoint y: 48, endPoint x: 76, endPoint y: 45, distance: 101.8
click at [76, 45] on div "Home Inbounds 24 Shipping Plans Problems 24 Inventory Products Replenishments O…" at bounding box center [325, 154] width 651 height 309
paste input "158164"
type input "255158164"
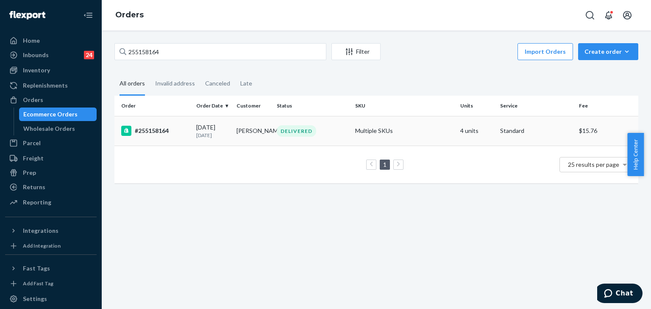
click at [166, 129] on div "#255158164" at bounding box center [155, 131] width 68 height 10
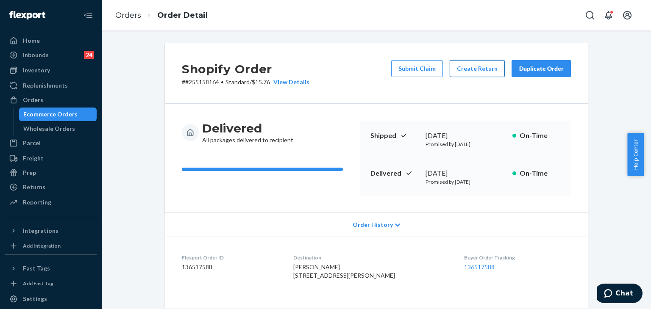
click at [479, 64] on button "Create Return" at bounding box center [477, 68] width 55 height 17
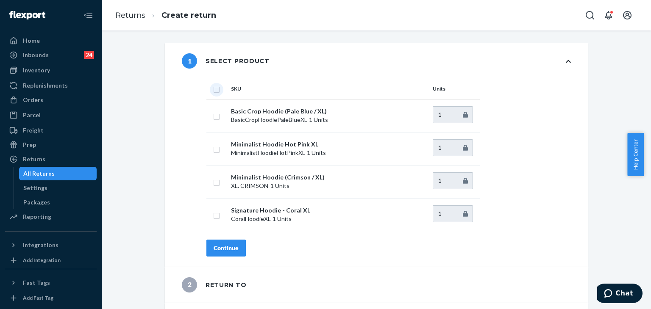
click at [213, 88] on input "checkbox" at bounding box center [216, 88] width 7 height 9
checkbox input "true"
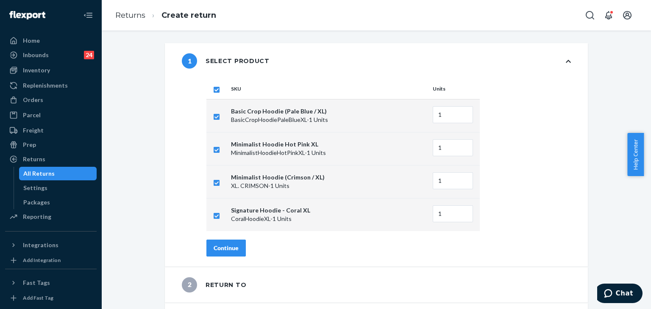
click at [229, 246] on div "Continue" at bounding box center [226, 248] width 25 height 8
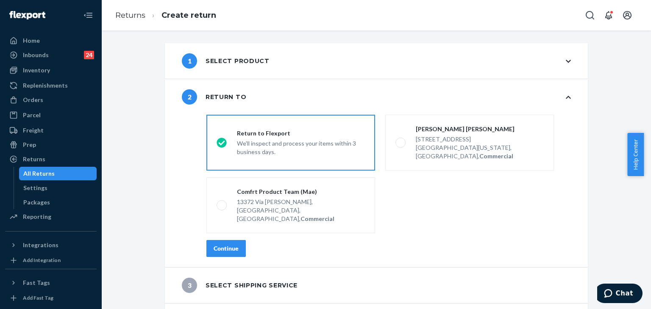
drag, startPoint x: 234, startPoint y: 229, endPoint x: 280, endPoint y: 222, distance: 45.9
click at [234, 245] on div "Continue" at bounding box center [226, 249] width 25 height 8
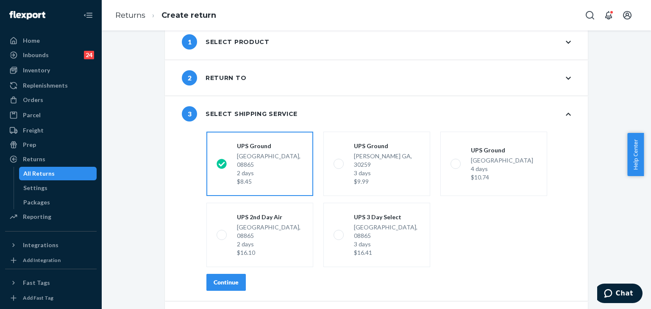
scroll to position [30, 0]
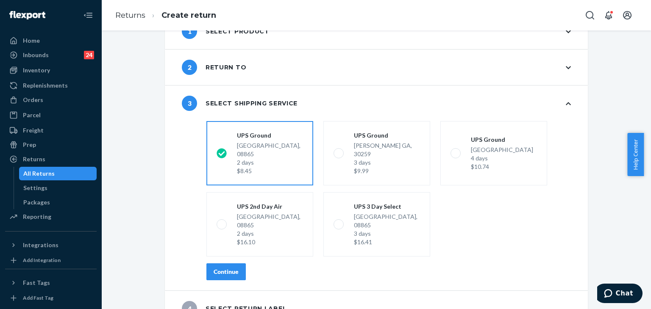
click at [232, 268] on div "Continue" at bounding box center [226, 272] width 25 height 8
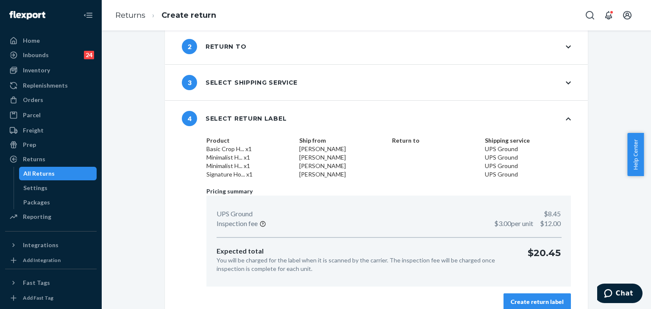
scroll to position [61, 0]
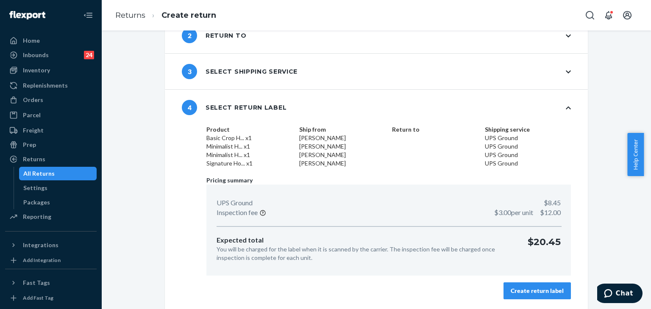
click at [545, 292] on div "Create return label" at bounding box center [537, 291] width 53 height 8
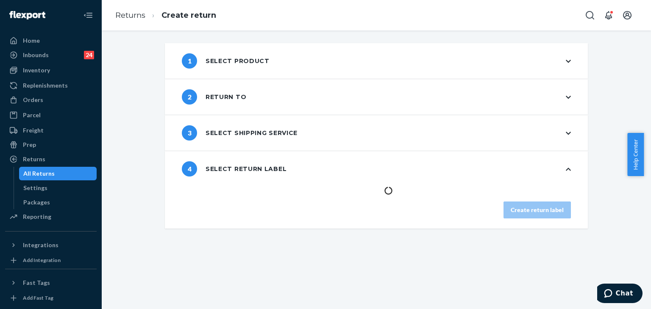
scroll to position [0, 0]
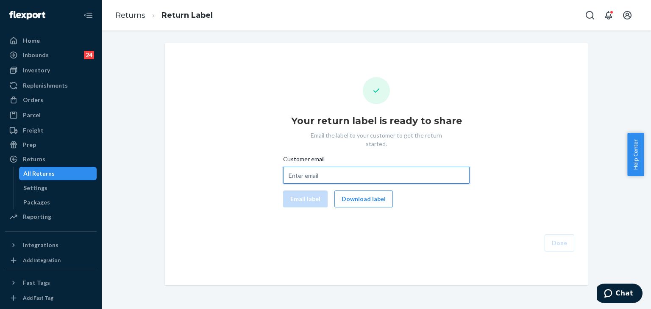
click at [338, 167] on input "Customer email" at bounding box center [376, 175] width 186 height 17
paste input "marbles411@yahoo.com"
type input "marbles411@yahoo.com"
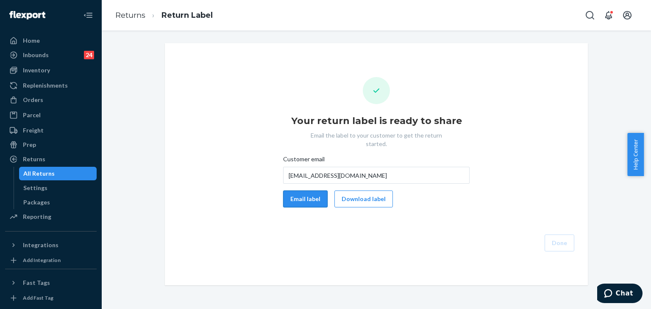
click at [303, 191] on button "Email label" at bounding box center [305, 199] width 45 height 17
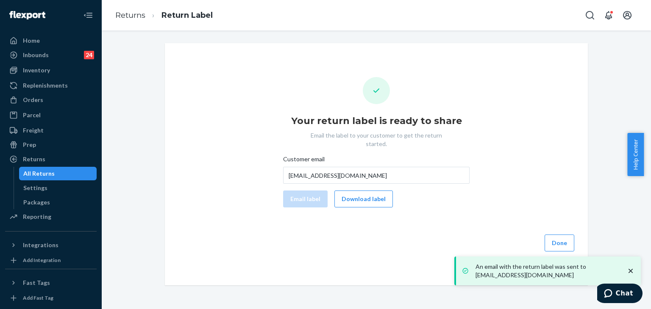
drag, startPoint x: 114, startPoint y: 110, endPoint x: 119, endPoint y: 107, distance: 5.9
click at [114, 110] on div "Your return label is ready to share Email the label to your customer to get the…" at bounding box center [376, 164] width 537 height 242
click at [41, 98] on div "Orders" at bounding box center [33, 100] width 20 height 8
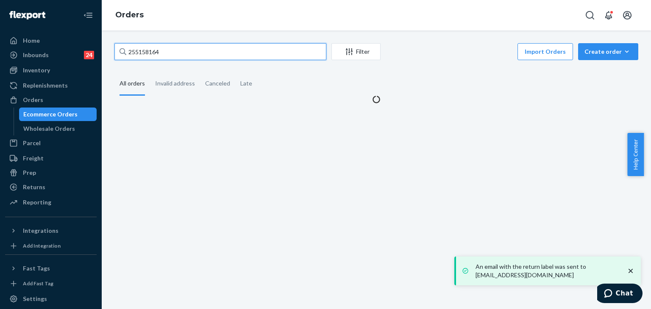
drag, startPoint x: 70, startPoint y: 28, endPoint x: 86, endPoint y: 29, distance: 16.1
click at [67, 29] on div "Home Inbounds 24 Shipping Plans Problems 24 Inventory Products Replenishments O…" at bounding box center [325, 154] width 651 height 309
paste input "64407"
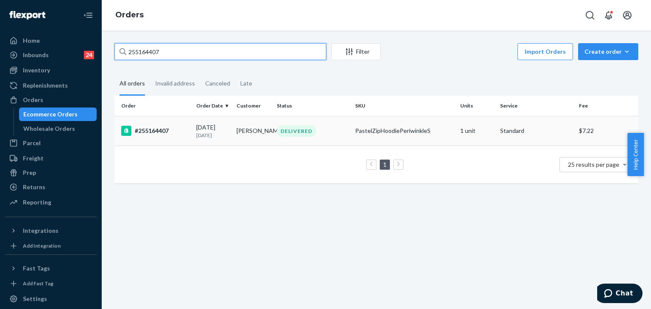
type input "255164407"
click at [153, 125] on td "#255164407" at bounding box center [153, 131] width 78 height 30
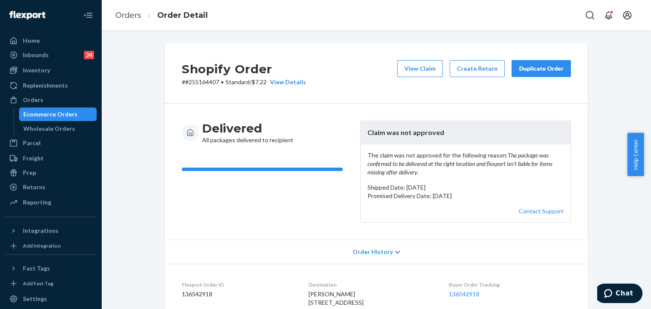
click at [548, 70] on div "Duplicate Order" at bounding box center [541, 68] width 45 height 8
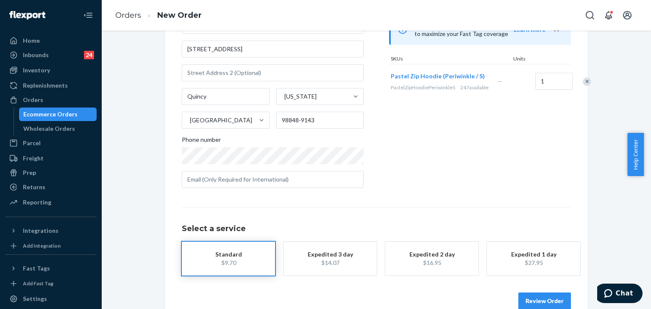
scroll to position [110, 0]
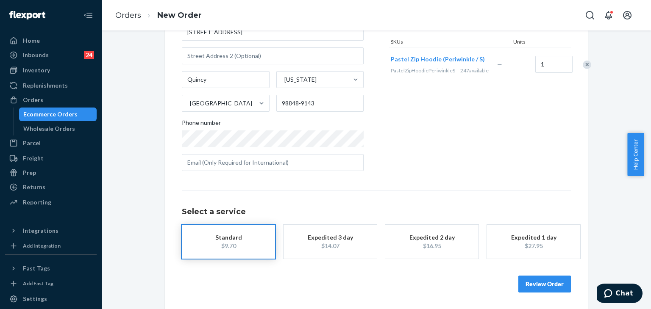
drag, startPoint x: 541, startPoint y: 289, endPoint x: 547, endPoint y: 279, distance: 11.4
click at [541, 289] on button "Review Order" at bounding box center [544, 284] width 53 height 17
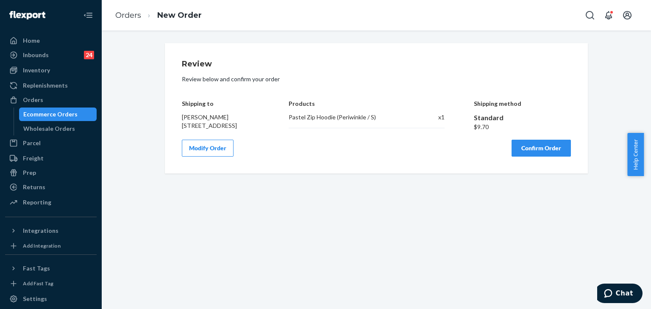
scroll to position [0, 0]
drag, startPoint x: 288, startPoint y: 120, endPoint x: 412, endPoint y: 111, distance: 124.5
click at [410, 116] on div "Shipping to Bella Bergman 9448 Yakima Ln NW Quincy, WA 98848-9143 Products Past…" at bounding box center [376, 110] width 389 height 44
copy div "Pastel Zip Hoodie (Periwinkle / S)"
drag, startPoint x: 543, startPoint y: 158, endPoint x: 548, endPoint y: 148, distance: 11.2
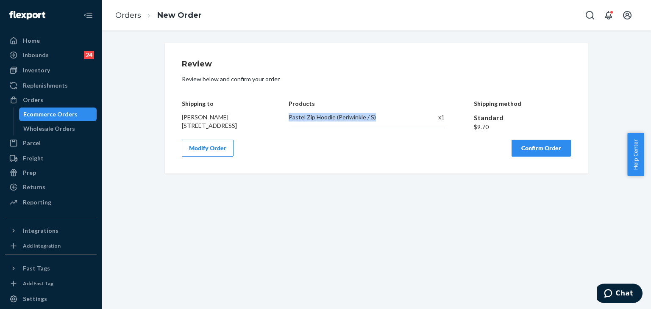
click at [543, 157] on button "Confirm Order" at bounding box center [541, 148] width 59 height 17
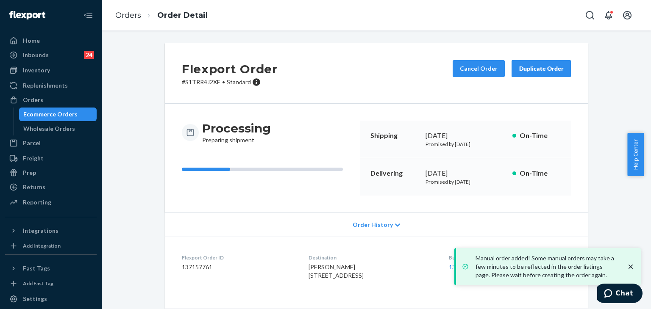
click at [200, 265] on dd "137157761" at bounding box center [238, 267] width 113 height 8
copy dd "137157761"
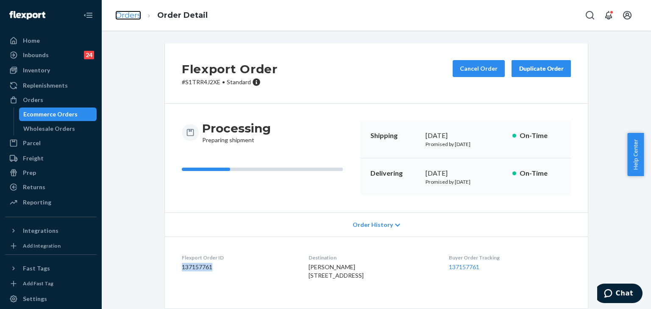
click at [132, 14] on link "Orders" at bounding box center [128, 15] width 26 height 9
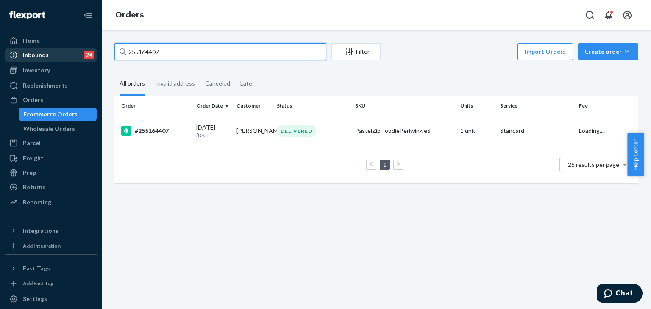
drag, startPoint x: 92, startPoint y: 54, endPoint x: 77, endPoint y: 54, distance: 14.8
click at [77, 54] on div "Home Inbounds 24 Shipping Plans Problems 24 Inventory Products Replenishments O…" at bounding box center [325, 154] width 651 height 309
paste input "31315"
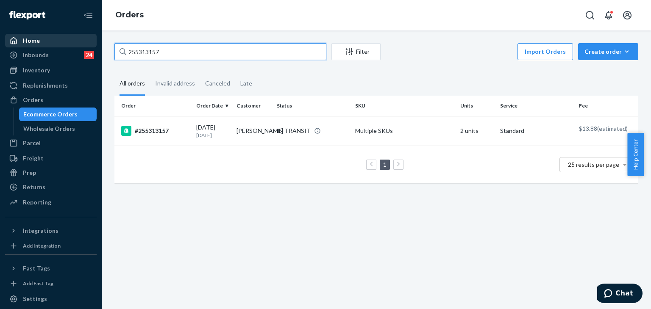
drag, startPoint x: 84, startPoint y: 45, endPoint x: 37, endPoint y: 45, distance: 46.6
click at [38, 45] on div "Home Inbounds 24 Shipping Plans Problems 24 Inventory Products Replenishments O…" at bounding box center [325, 154] width 651 height 309
paste input "09706"
type input "255309706"
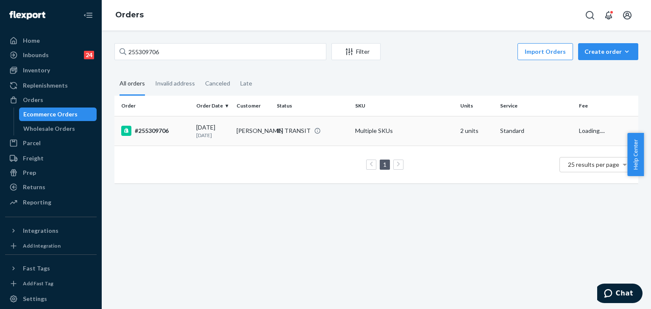
click at [151, 130] on div "#255309706" at bounding box center [155, 131] width 68 height 10
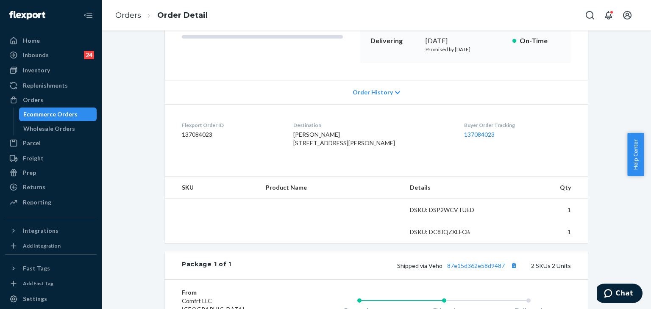
scroll to position [212, 0]
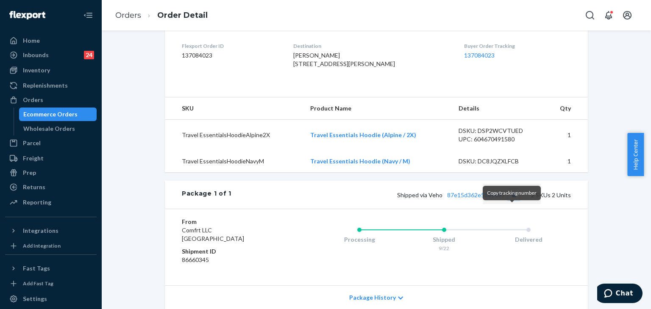
drag, startPoint x: 511, startPoint y: 211, endPoint x: 317, endPoint y: 11, distance: 279.1
click at [510, 200] on button "Copy tracking number" at bounding box center [513, 194] width 11 height 11
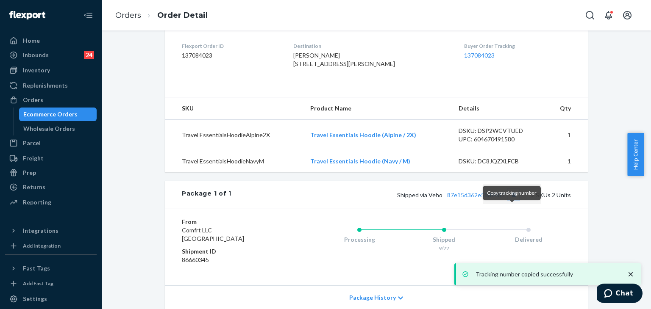
drag, startPoint x: 513, startPoint y: 212, endPoint x: 362, endPoint y: 40, distance: 228.6
click at [512, 200] on button "Copy tracking number" at bounding box center [513, 194] width 11 height 11
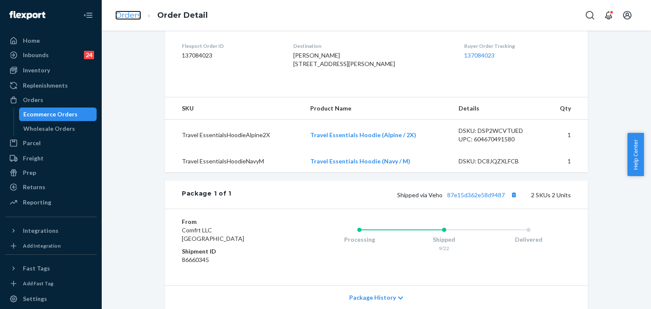
click at [131, 17] on link "Orders" at bounding box center [128, 15] width 26 height 9
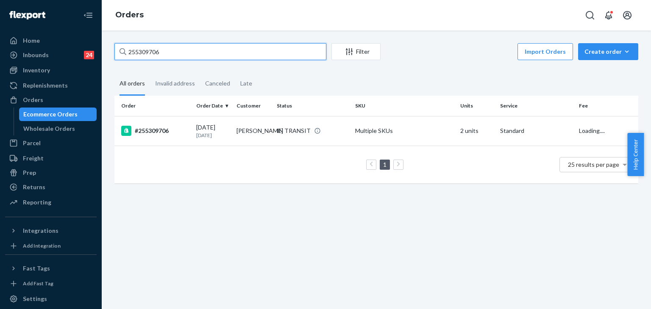
drag, startPoint x: 166, startPoint y: 52, endPoint x: 107, endPoint y: 45, distance: 59.7
click at [101, 42] on div "Home Inbounds 24 Shipping Plans Problems 24 Inventory Products Replenishments O…" at bounding box center [325, 154] width 651 height 309
paste input "4497921"
type input "254497921"
click at [147, 129] on div "#254497921" at bounding box center [155, 131] width 68 height 10
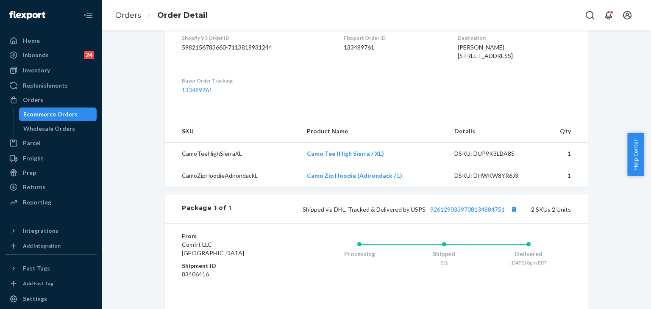
scroll to position [254, 0]
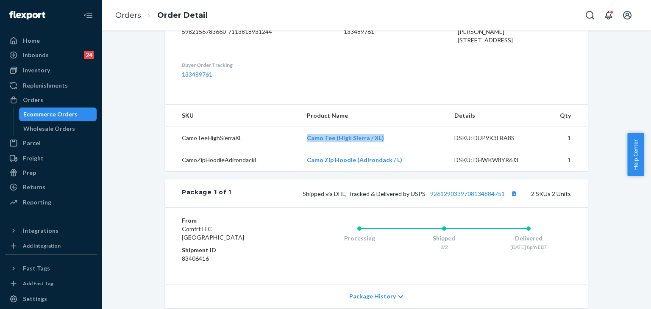
drag, startPoint x: 301, startPoint y: 159, endPoint x: 383, endPoint y: 162, distance: 82.3
click at [383, 150] on td "Camo Tee (High Sierra / XL)" at bounding box center [374, 138] width 148 height 22
drag, startPoint x: 415, startPoint y: 183, endPoint x: 422, endPoint y: 181, distance: 6.9
click at [422, 171] on td "Camo Zip Hoodie (Adirondack / L)" at bounding box center [374, 160] width 148 height 22
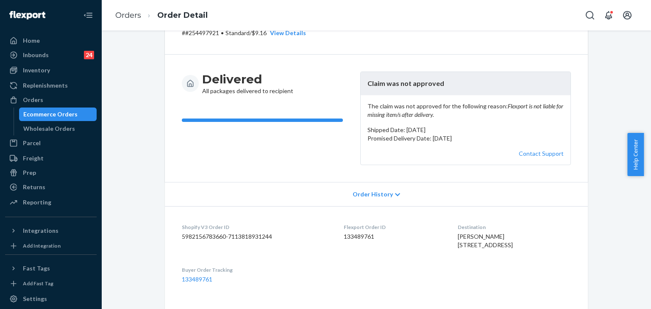
scroll to position [0, 0]
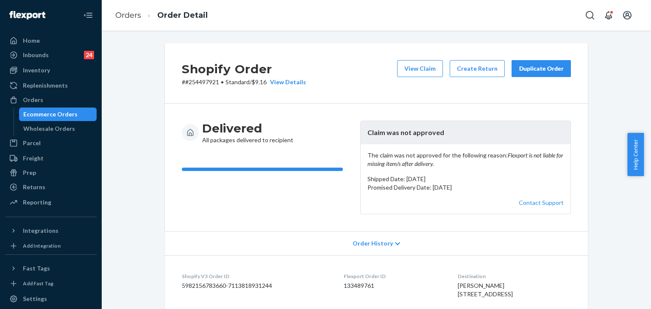
click at [547, 65] on div "Duplicate Order" at bounding box center [541, 68] width 45 height 8
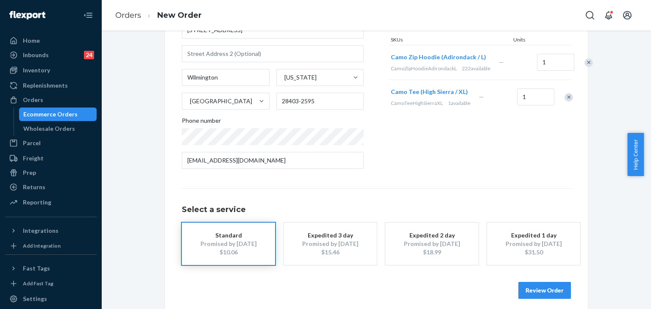
scroll to position [119, 0]
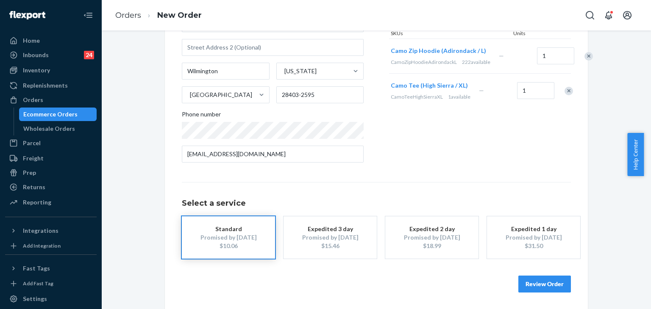
click at [548, 280] on button "Review Order" at bounding box center [544, 284] width 53 height 17
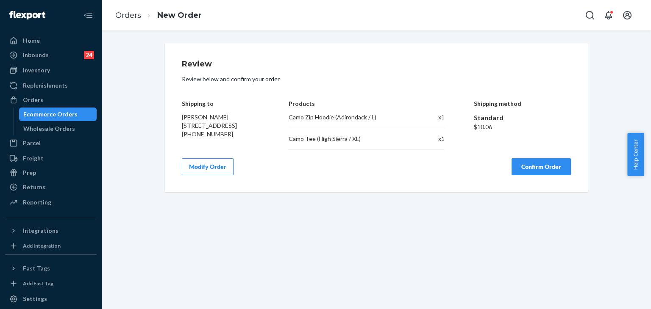
scroll to position [0, 0]
click at [537, 165] on button "Confirm Order" at bounding box center [541, 167] width 59 height 17
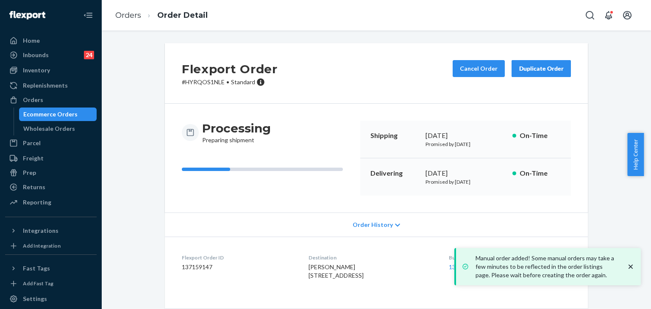
click at [200, 265] on dd "137159147" at bounding box center [238, 267] width 113 height 8
copy dd "137159147"
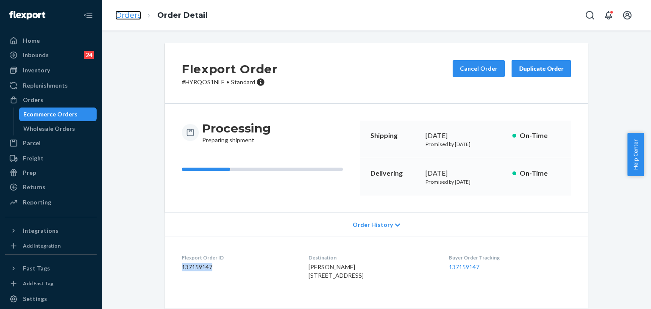
click at [132, 17] on link "Orders" at bounding box center [128, 15] width 26 height 9
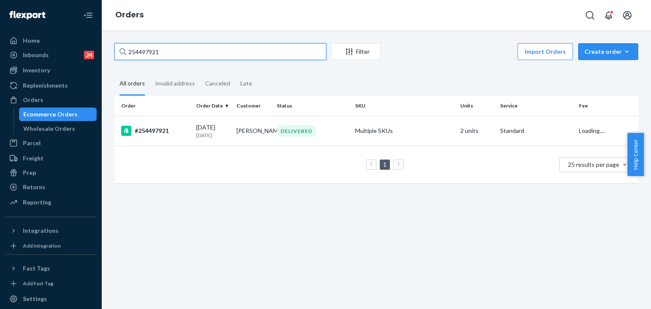
click at [49, 30] on div "Home Inbounds 24 Shipping Plans Problems 24 Inventory Products Replenishments O…" at bounding box center [325, 154] width 651 height 309
paste input "5323982"
drag, startPoint x: 150, startPoint y: 50, endPoint x: 103, endPoint y: 42, distance: 47.7
click at [95, 51] on div "Home Inbounds 24 Shipping Plans Problems 24 Inventory Products Replenishments O…" at bounding box center [325, 154] width 651 height 309
paste input "256298"
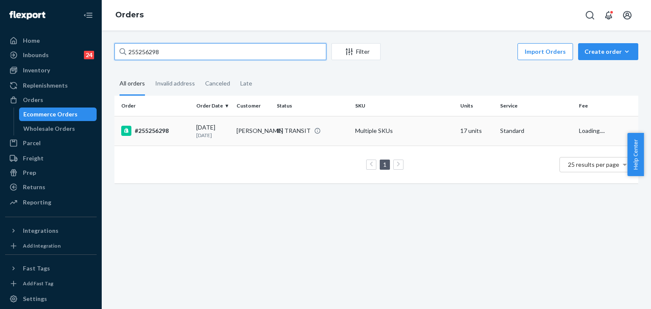
type input "255256298"
click at [157, 131] on div "#255256298" at bounding box center [155, 131] width 68 height 10
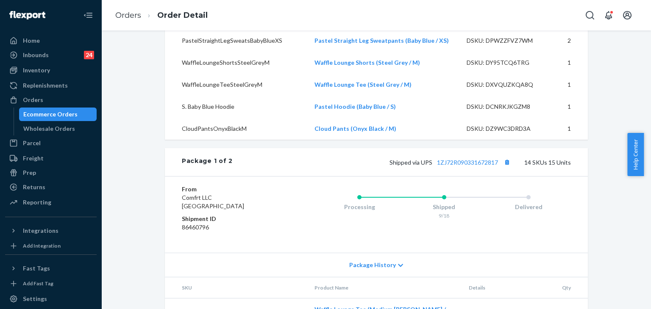
scroll to position [551, 0]
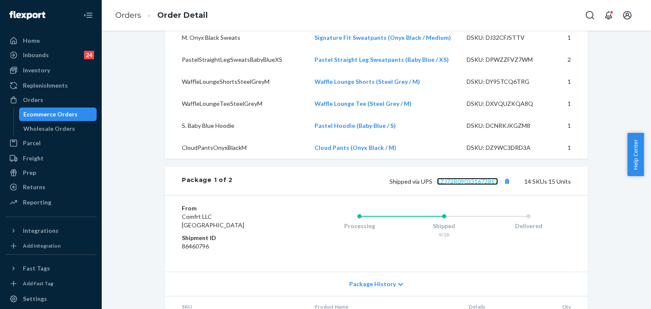
click at [480, 179] on link "1ZJ72R090331672817" at bounding box center [467, 181] width 61 height 7
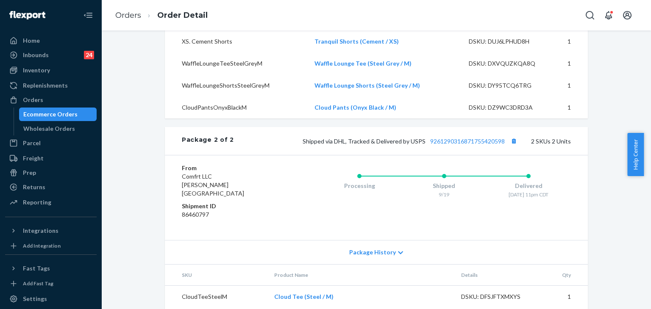
scroll to position [1088, 0]
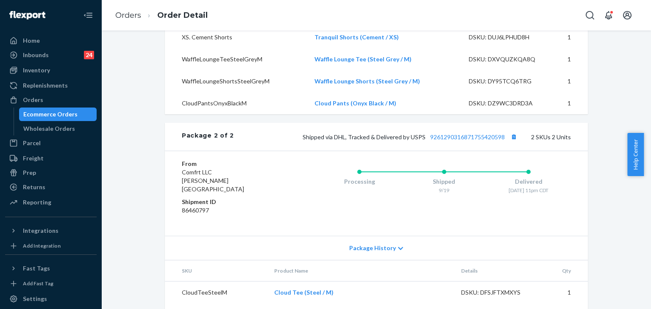
click at [383, 244] on span "Package History" at bounding box center [372, 248] width 47 height 8
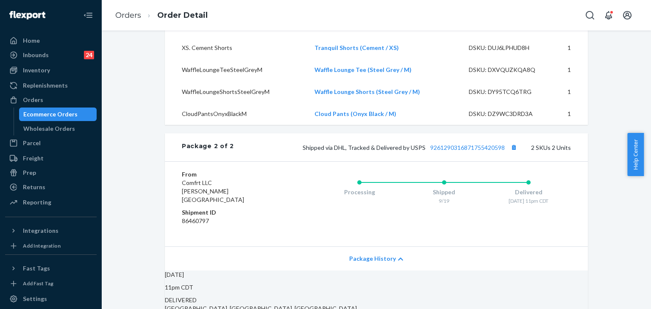
scroll to position [1077, 0]
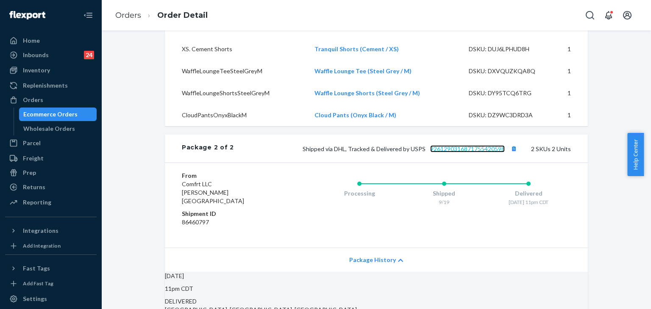
click at [473, 145] on link "9261290316871755420598" at bounding box center [467, 148] width 75 height 7
